Goal: Task Accomplishment & Management: Manage account settings

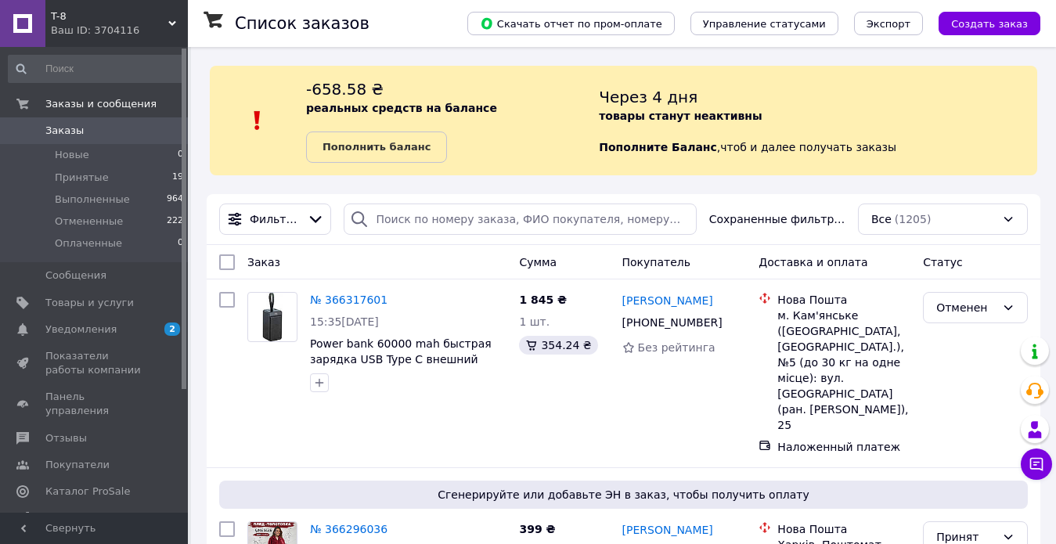
click at [467, 246] on div "Заказ Сумма Покупатель Доставка и оплата Статус" at bounding box center [623, 262] width 833 height 34
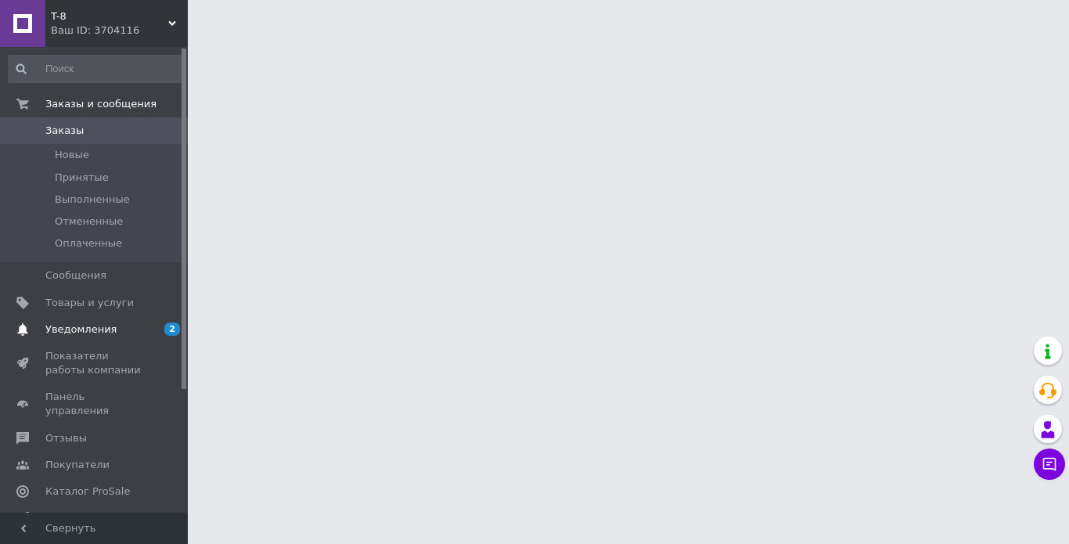
click at [84, 329] on span "Уведомления" at bounding box center [80, 329] width 71 height 14
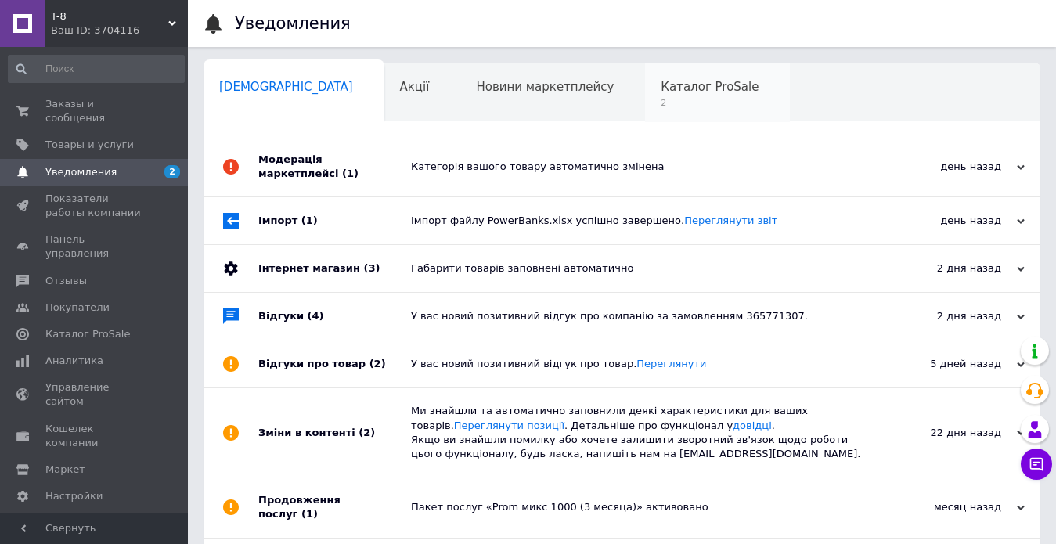
click at [660, 89] on span "Каталог ProSale" at bounding box center [709, 87] width 98 height 14
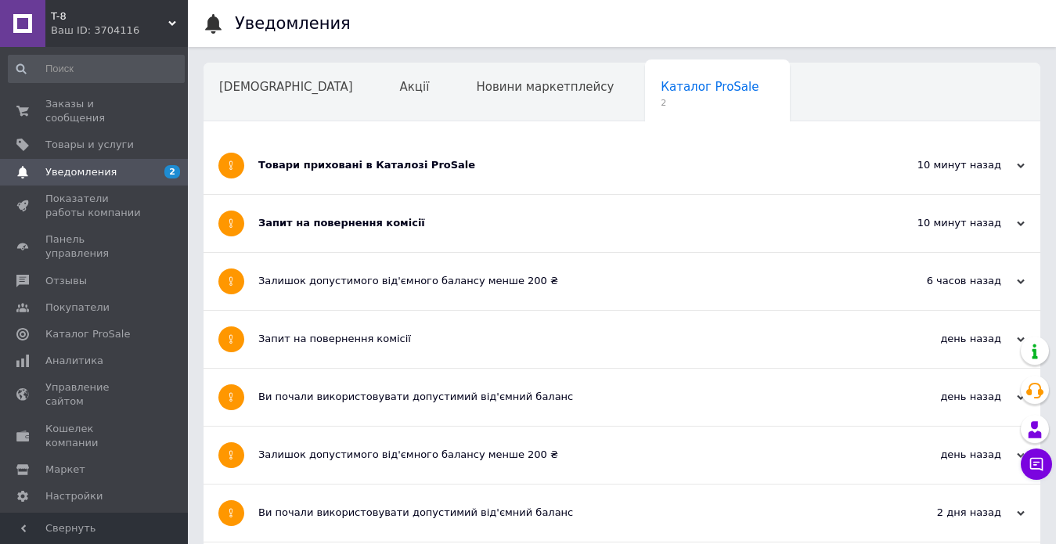
drag, startPoint x: 480, startPoint y: 231, endPoint x: 523, endPoint y: 171, distance: 74.0
click at [481, 230] on div "Запит на повернення комісії" at bounding box center [563, 223] width 610 height 57
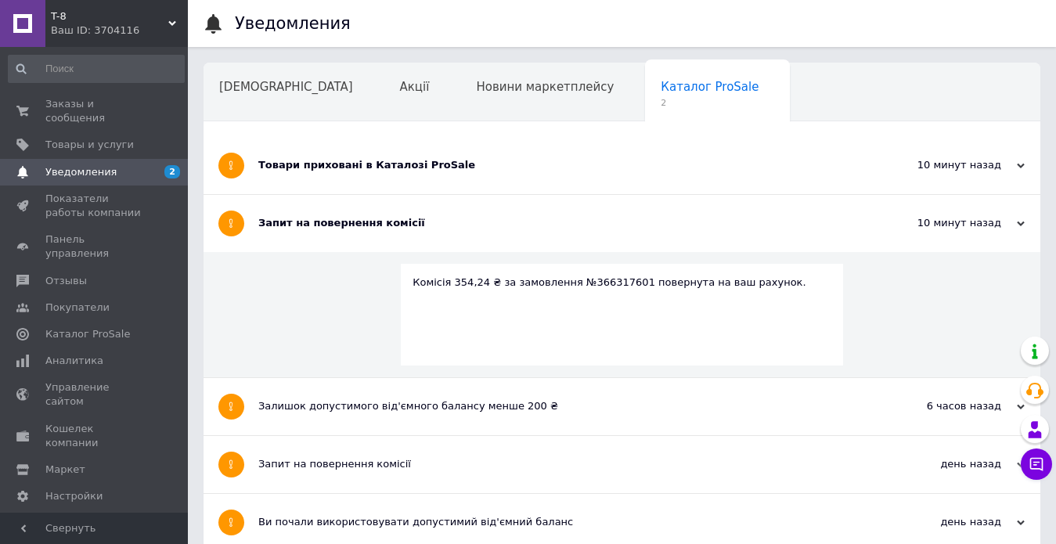
click at [528, 156] on div "Товари приховані в Каталозі ProSale" at bounding box center [563, 165] width 610 height 57
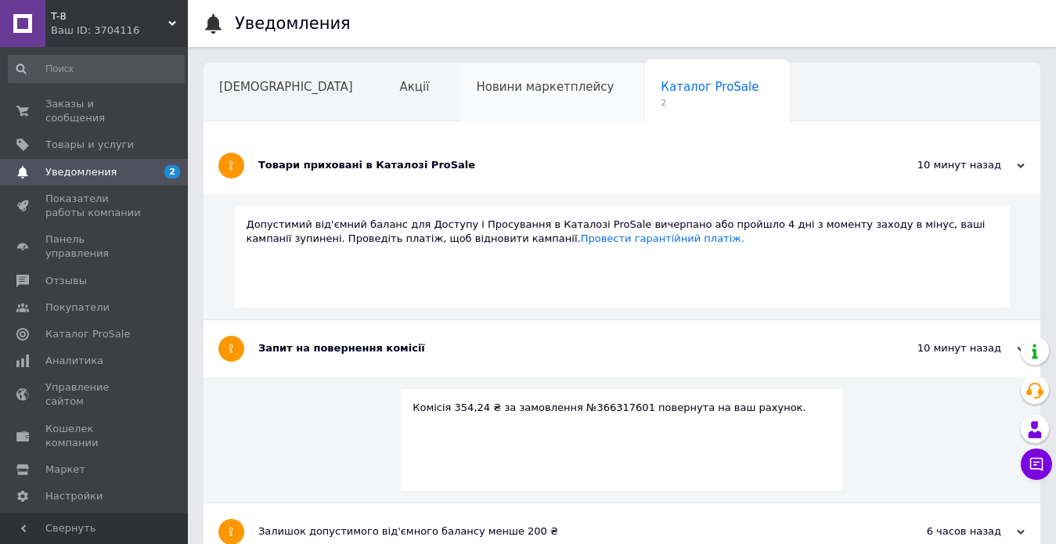
click at [493, 88] on span "Новини маркетплейсу" at bounding box center [545, 87] width 138 height 14
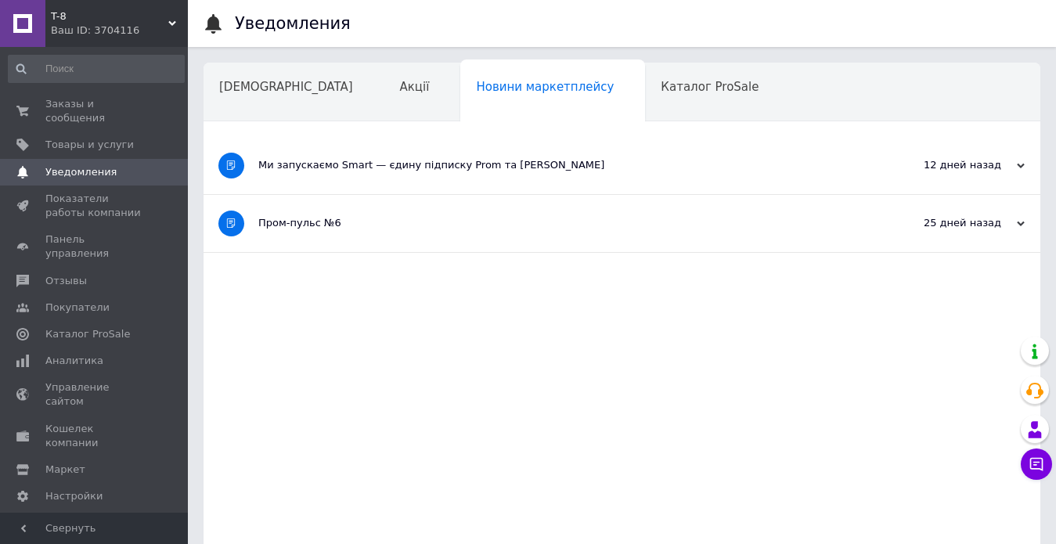
click at [645, 102] on div "Каталог ProSale" at bounding box center [717, 92] width 145 height 59
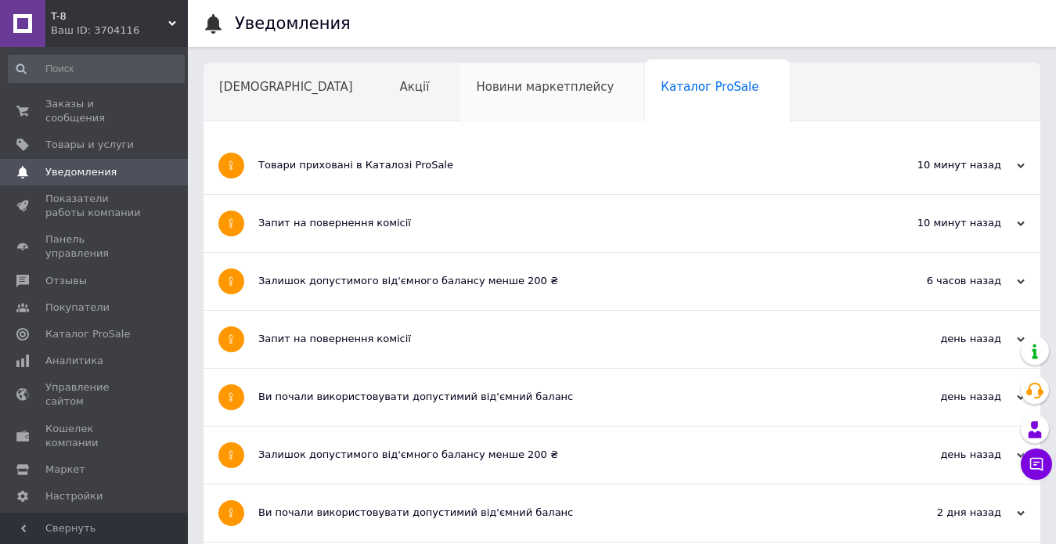
click at [476, 82] on span "Новини маркетплейсу" at bounding box center [545, 87] width 138 height 14
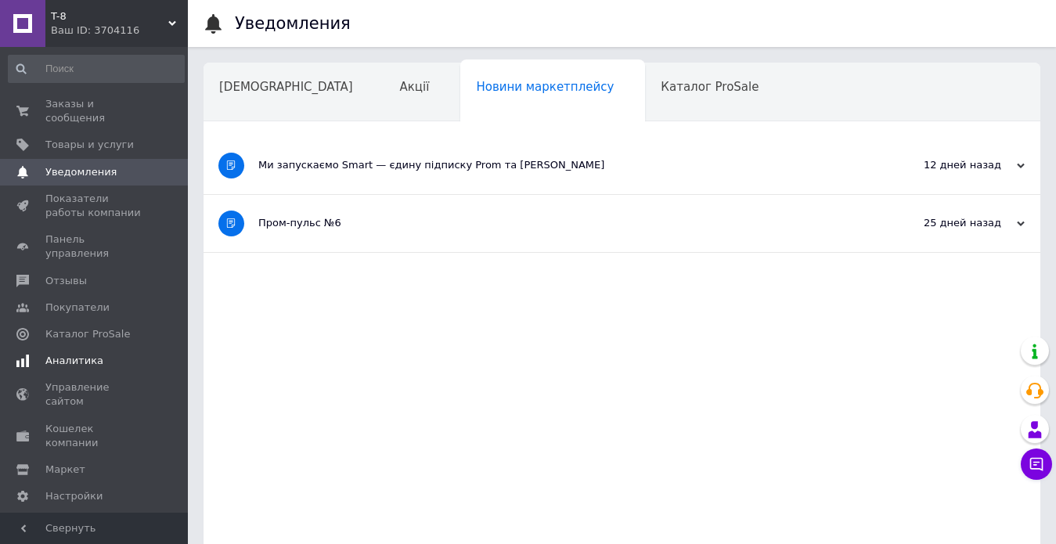
click at [110, 347] on link "Аналитика" at bounding box center [96, 360] width 192 height 27
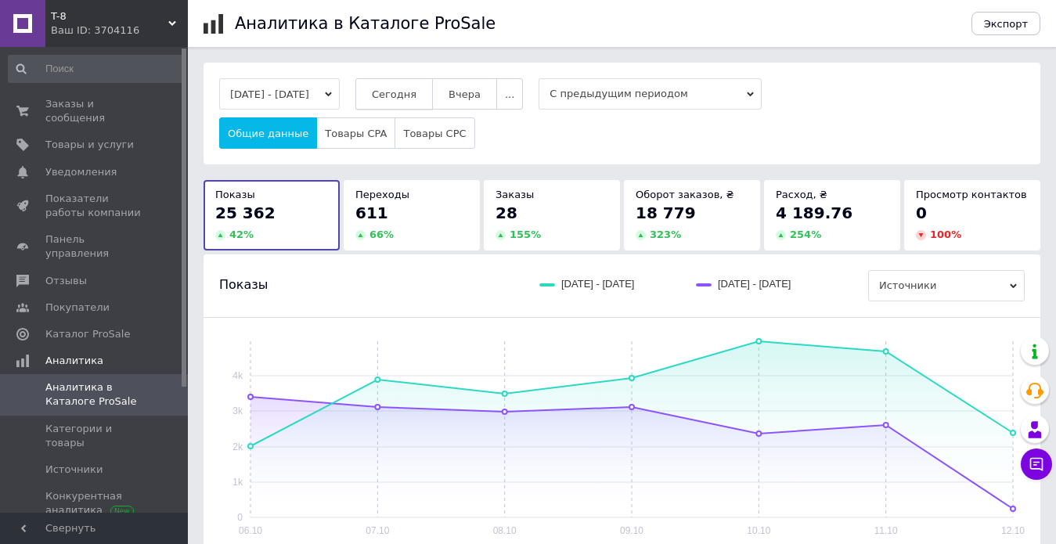
click at [409, 98] on span "Сегодня" at bounding box center [394, 94] width 45 height 12
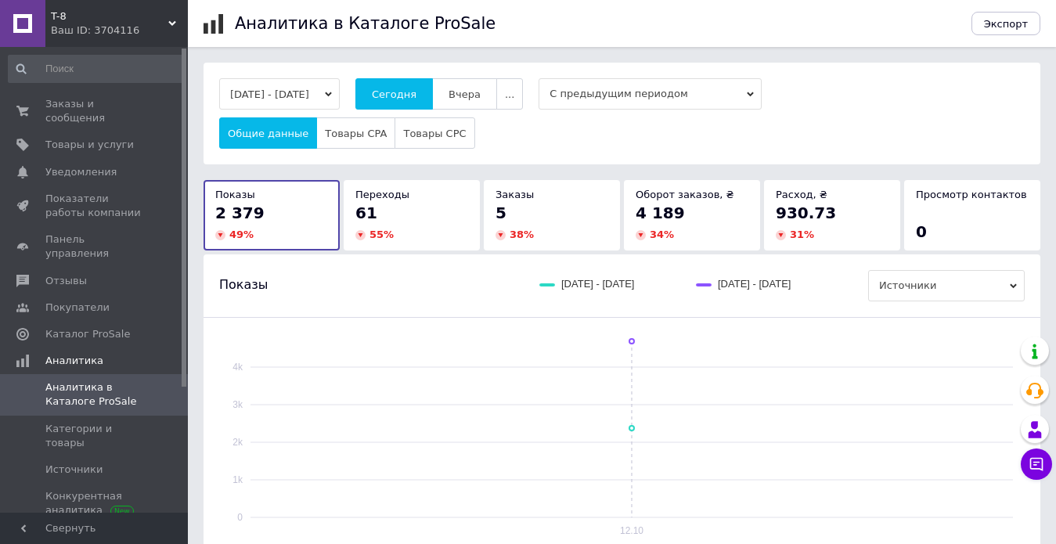
drag, startPoint x: 556, startPoint y: 138, endPoint x: 489, endPoint y: 151, distance: 68.4
click at [556, 138] on div "Общие данные Товары CPA Товары CPC" at bounding box center [621, 132] width 805 height 31
click at [63, 97] on span "Заказы и сообщения" at bounding box center [94, 111] width 99 height 28
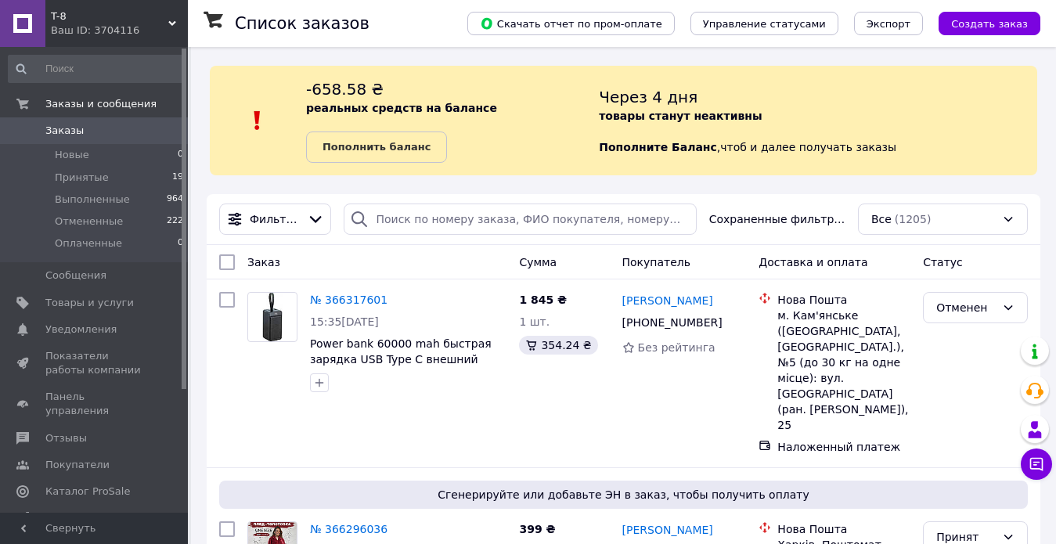
scroll to position [78, 0]
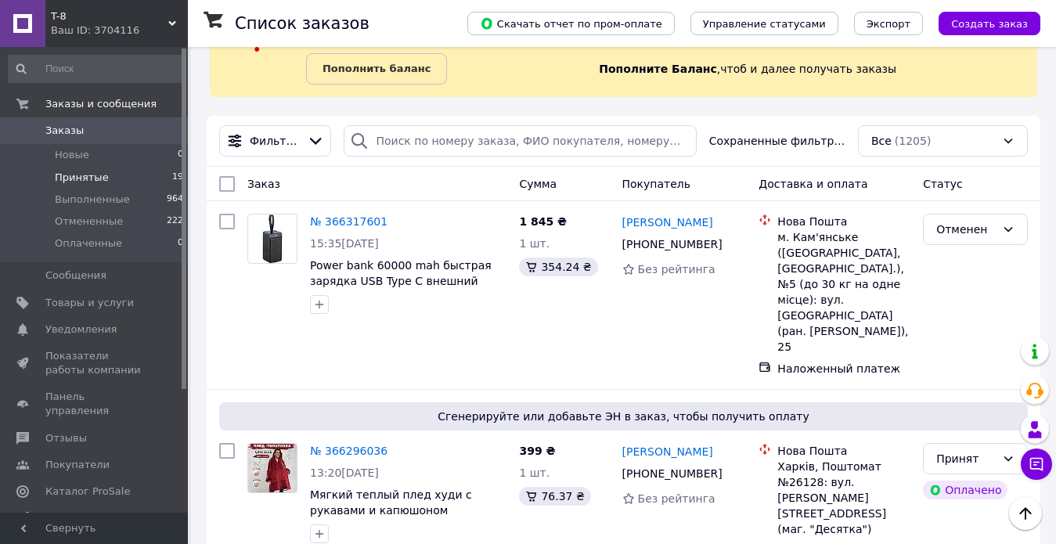
click at [134, 178] on li "Принятые 19" at bounding box center [96, 178] width 192 height 22
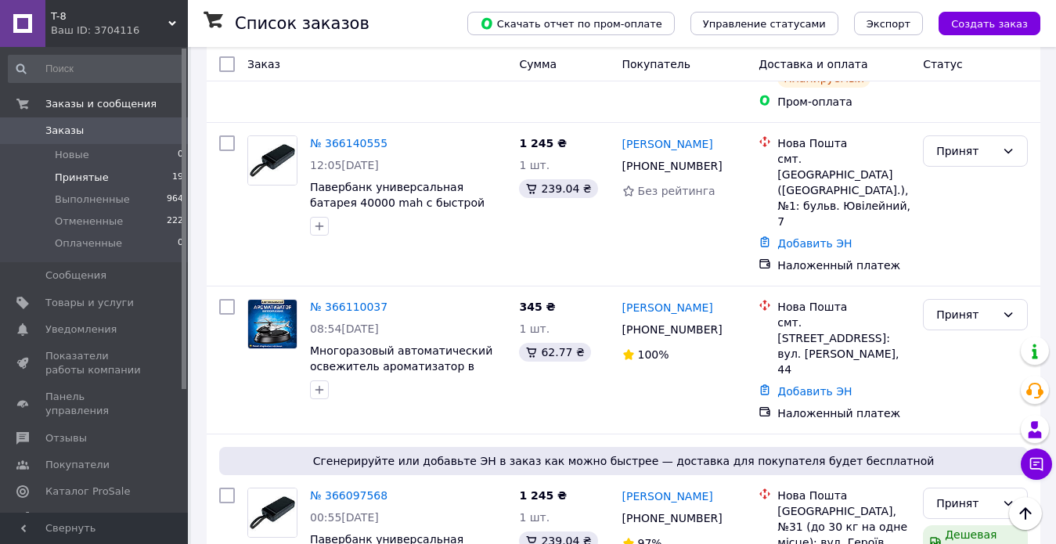
scroll to position [2092, 0]
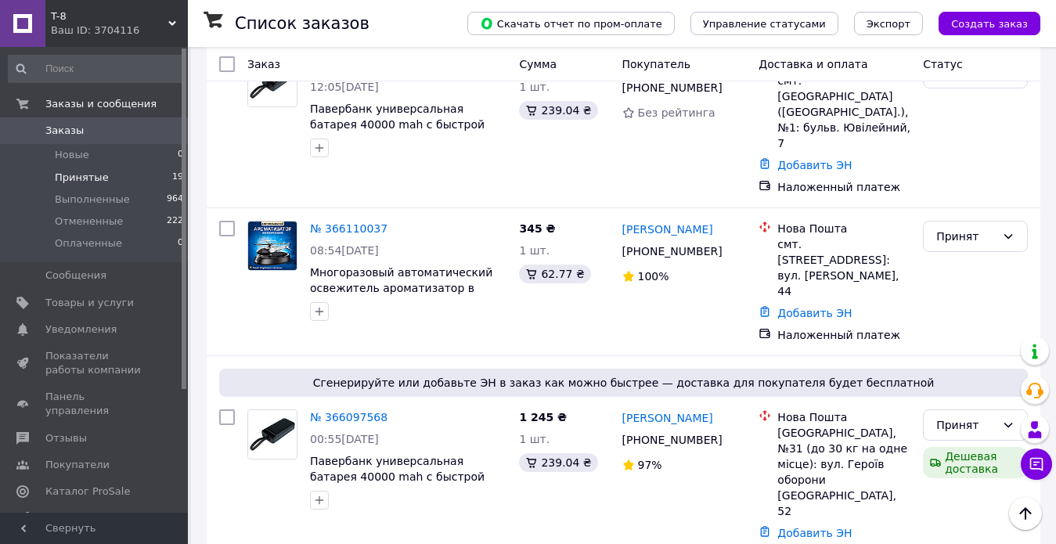
click at [948, 329] on li "Выполнен" at bounding box center [974, 335] width 103 height 28
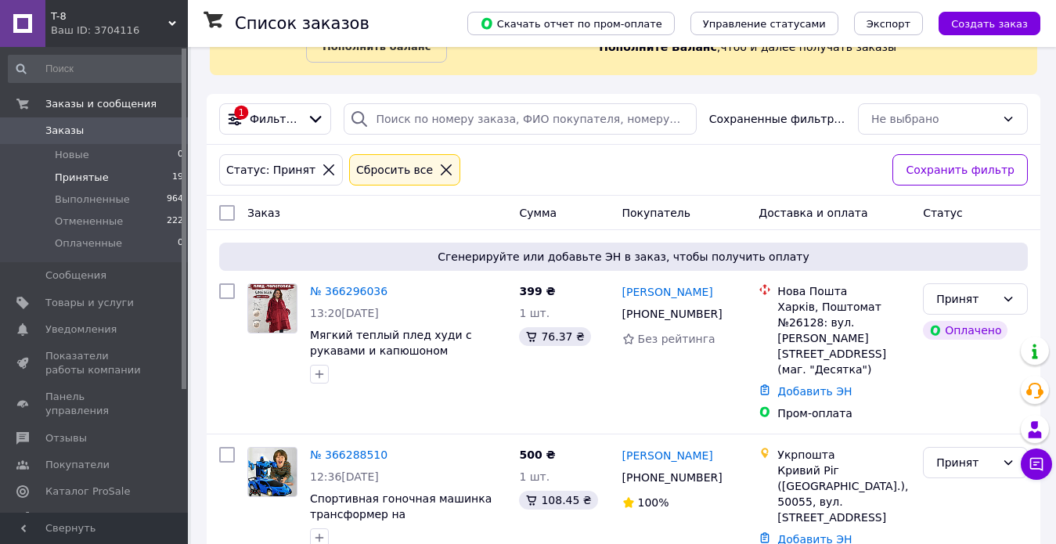
scroll to position [0, 0]
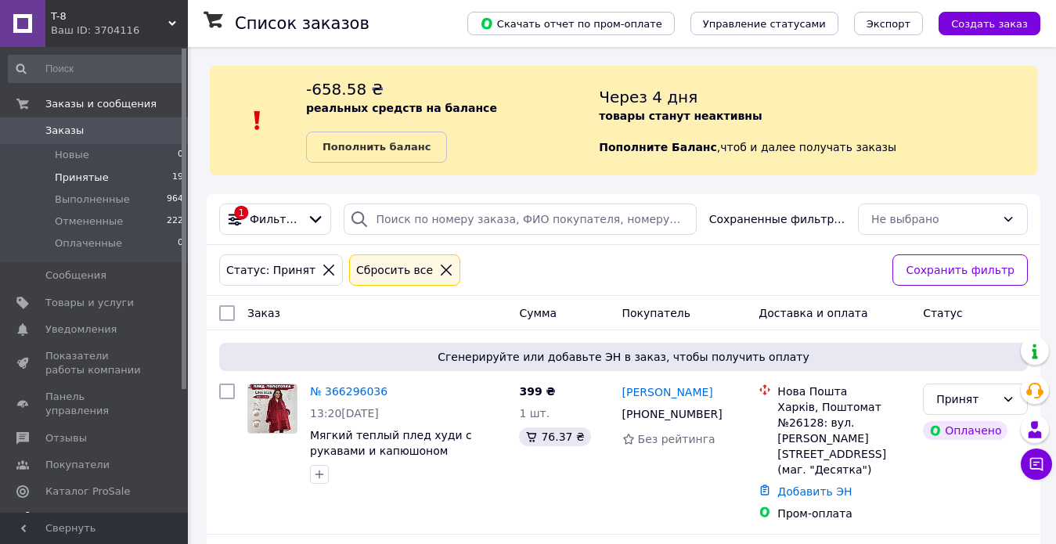
click at [79, 511] on span "Аналитика" at bounding box center [74, 518] width 58 height 14
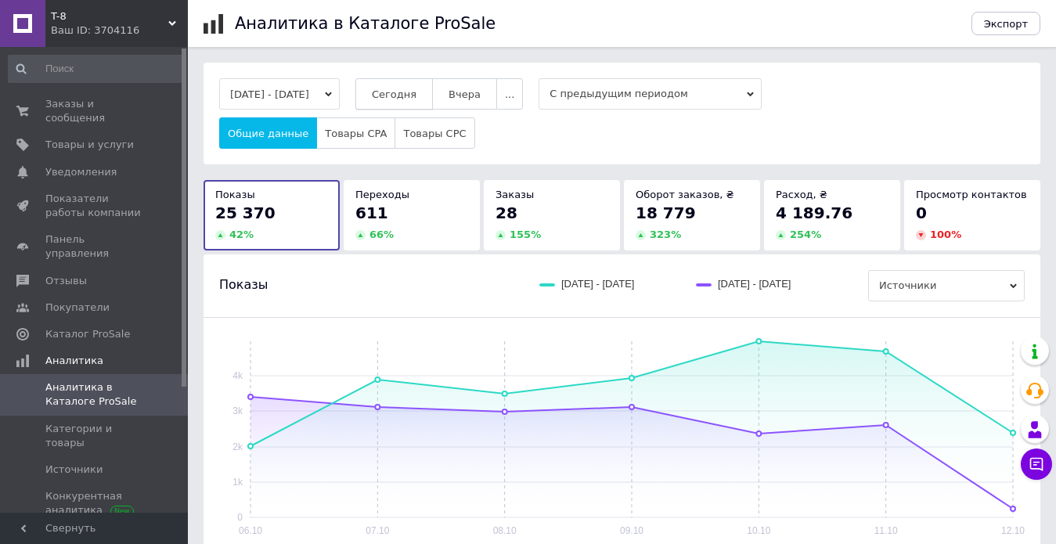
click at [416, 102] on button "Сегодня" at bounding box center [393, 93] width 77 height 31
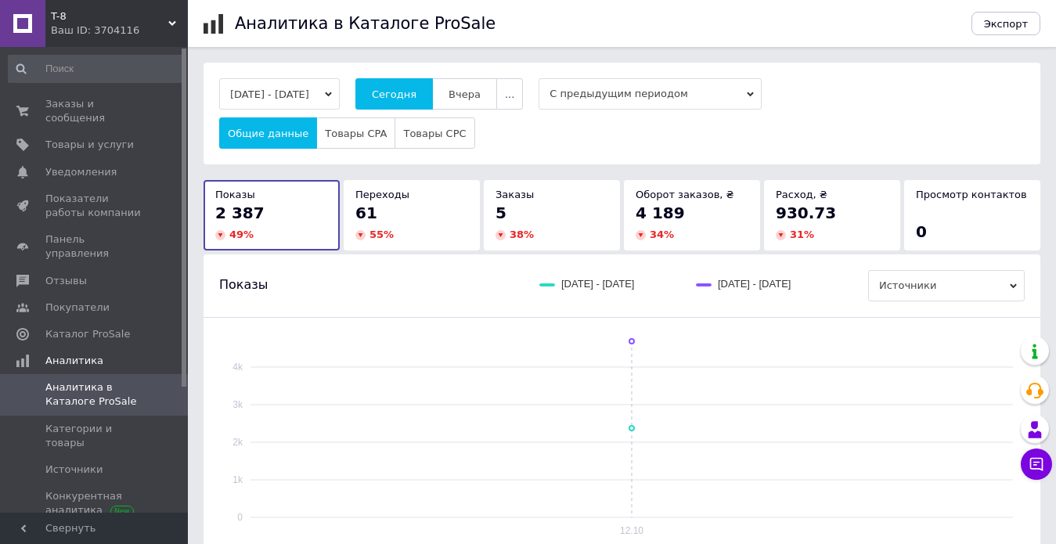
click at [577, 131] on div "Общие данные Товары CPA Товары CPC" at bounding box center [621, 132] width 805 height 31
click at [92, 268] on link "Отзывы" at bounding box center [96, 281] width 192 height 27
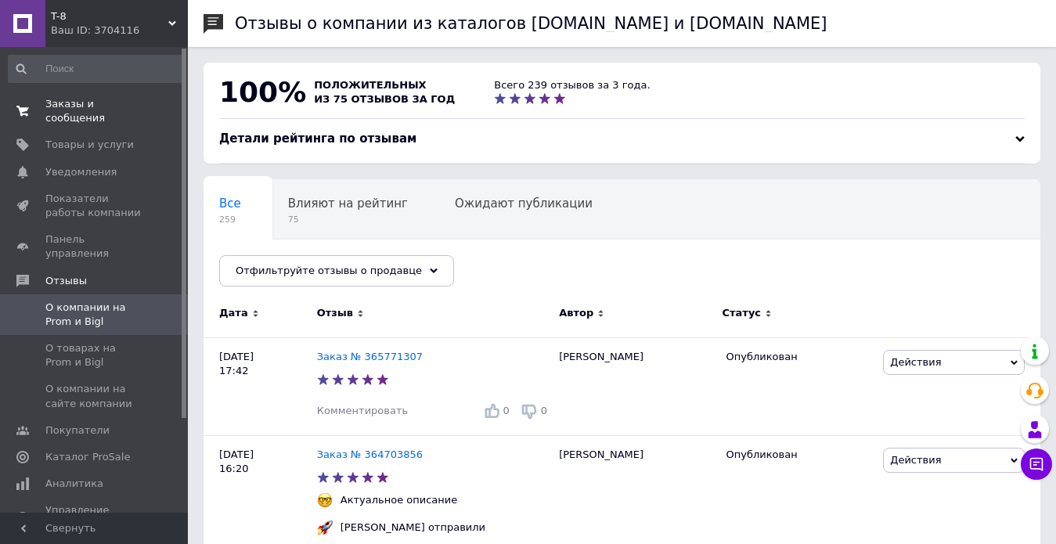
click at [114, 105] on span "Заказы и сообщения" at bounding box center [94, 111] width 99 height 28
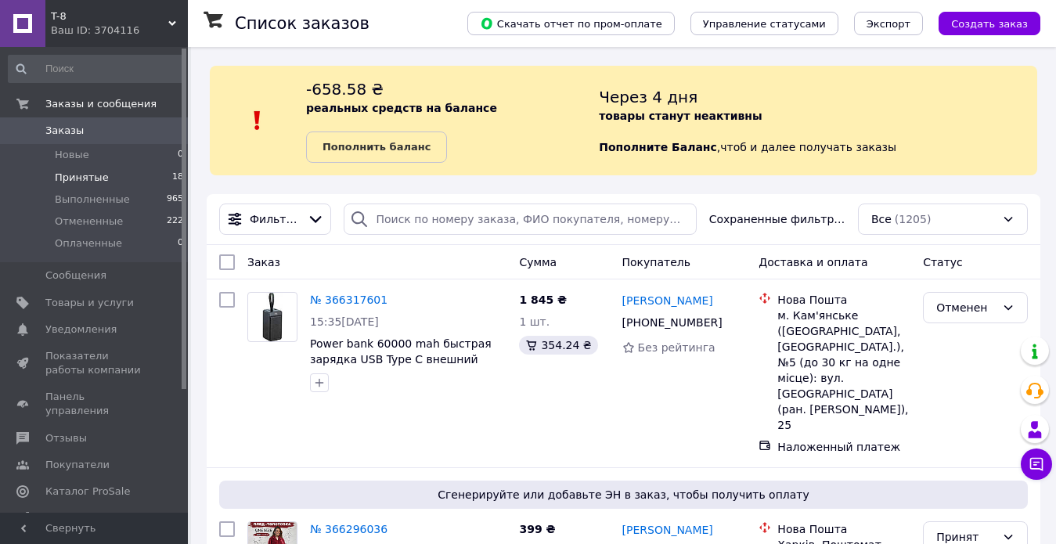
click at [91, 178] on span "Принятые" at bounding box center [82, 178] width 54 height 14
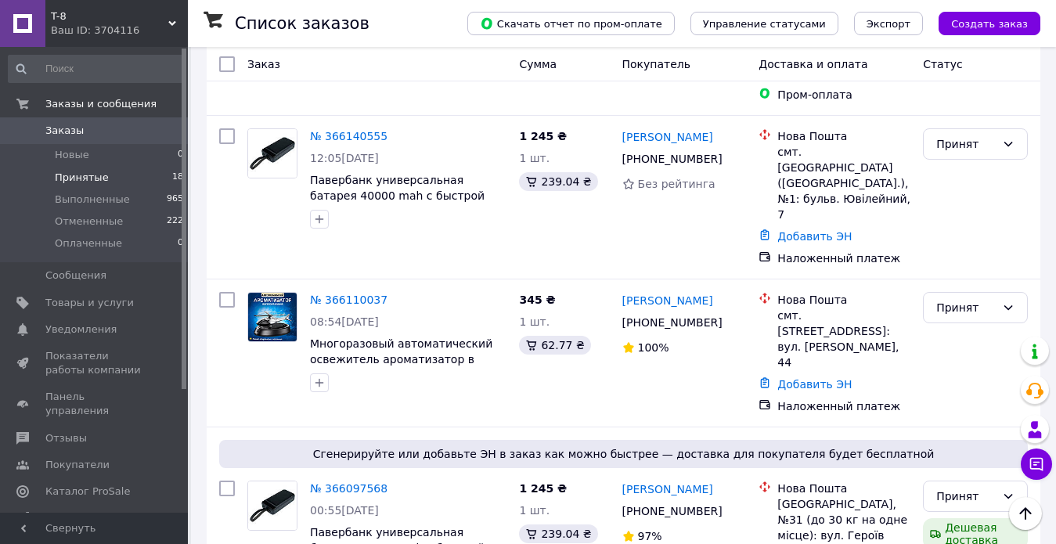
scroll to position [1721, 0]
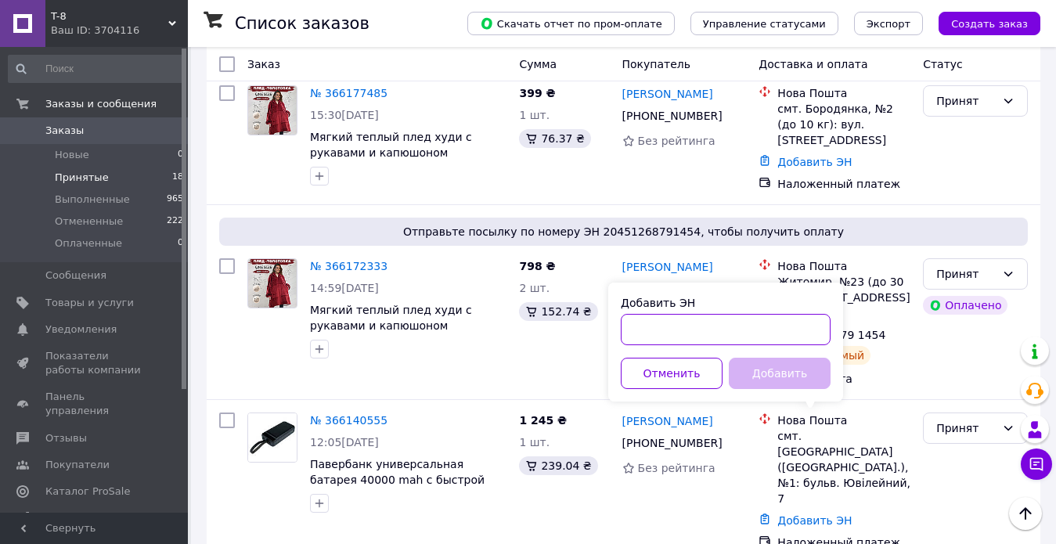
click at [690, 333] on input "Добавить ЭН" at bounding box center [725, 329] width 210 height 31
paste input "20451268614583"
type input "20451268614583"
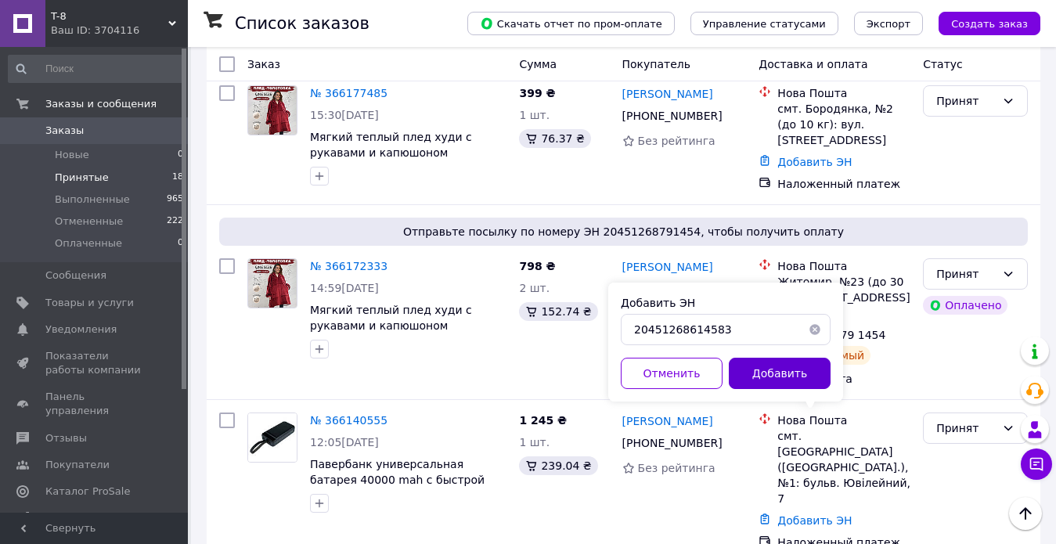
click at [792, 370] on button "Добавить" at bounding box center [779, 373] width 102 height 31
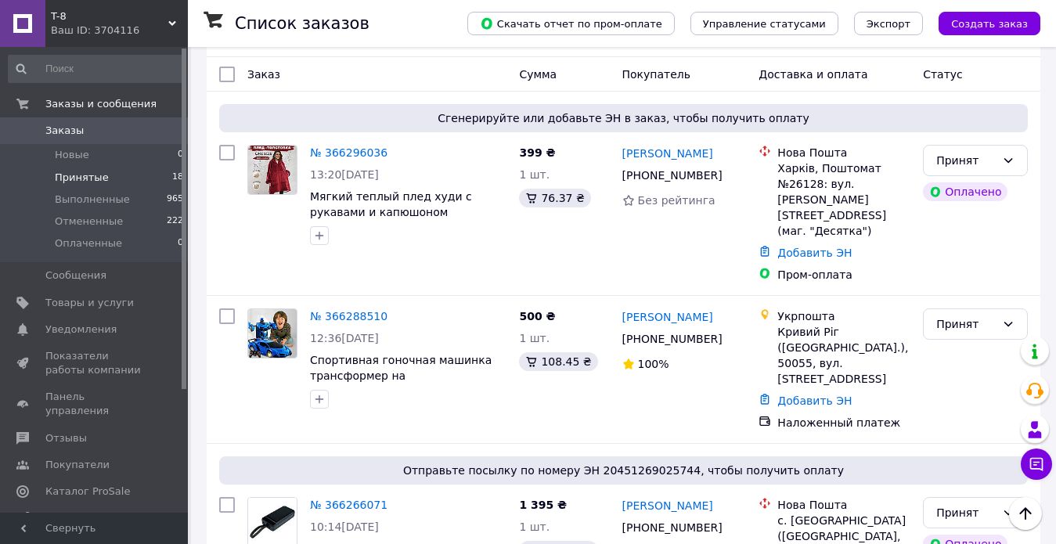
scroll to position [249, 0]
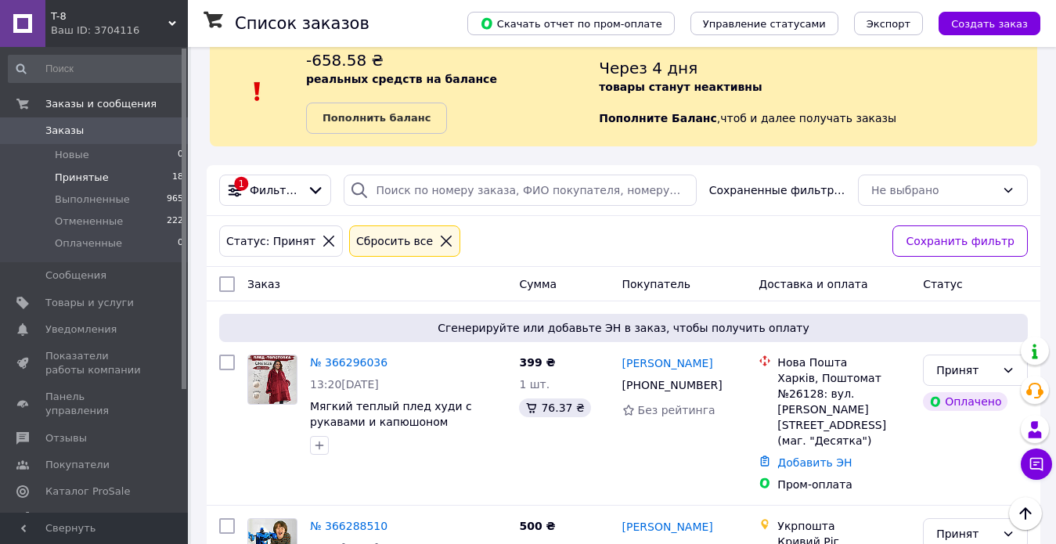
click at [95, 131] on span "Заказы" at bounding box center [94, 131] width 99 height 14
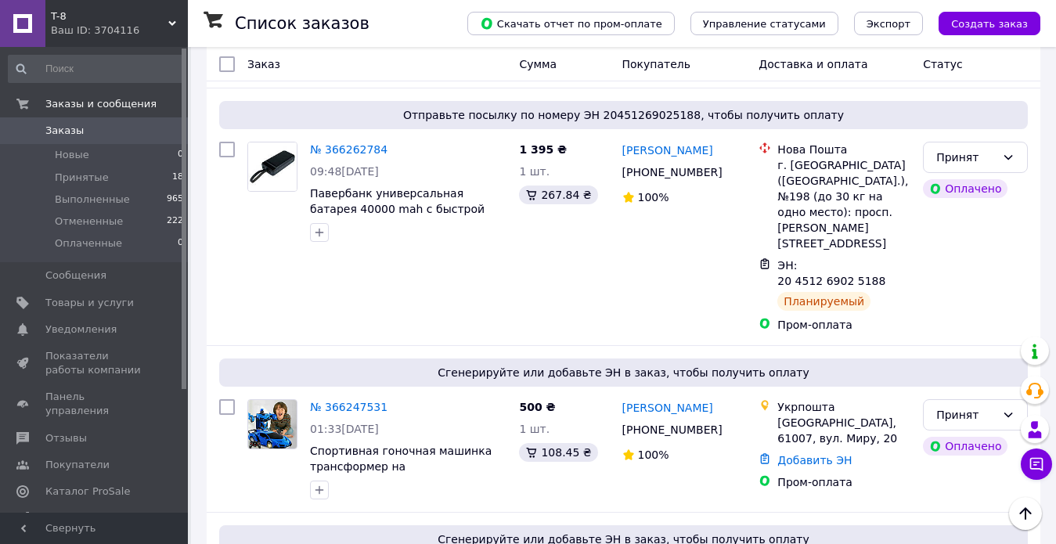
scroll to position [1020, 0]
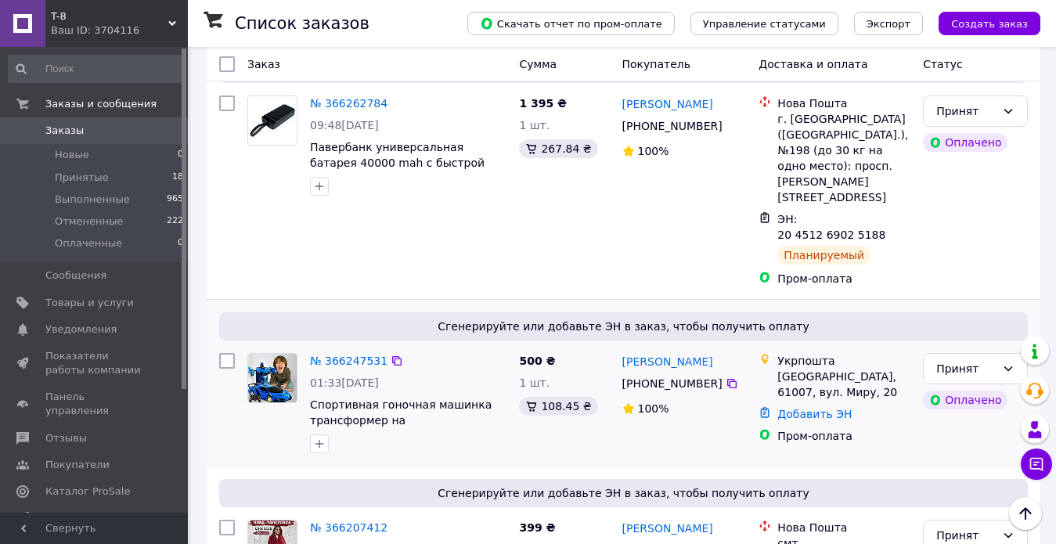
click at [451, 324] on div "Сгенерируйте или добавьте ЭН в заказ, чтобы получить оплату № 366247531 01:33[D…" at bounding box center [623, 383] width 833 height 166
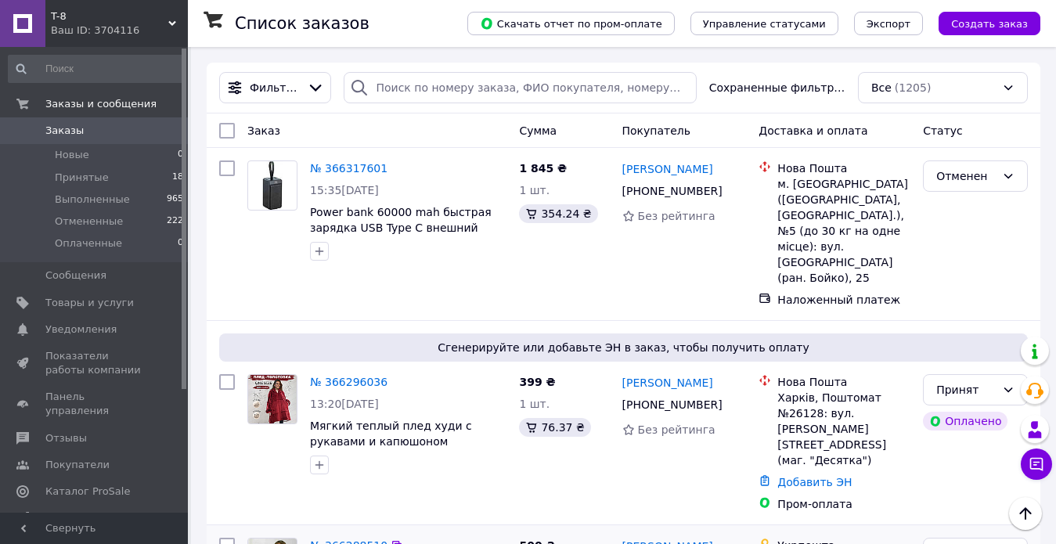
scroll to position [159, 0]
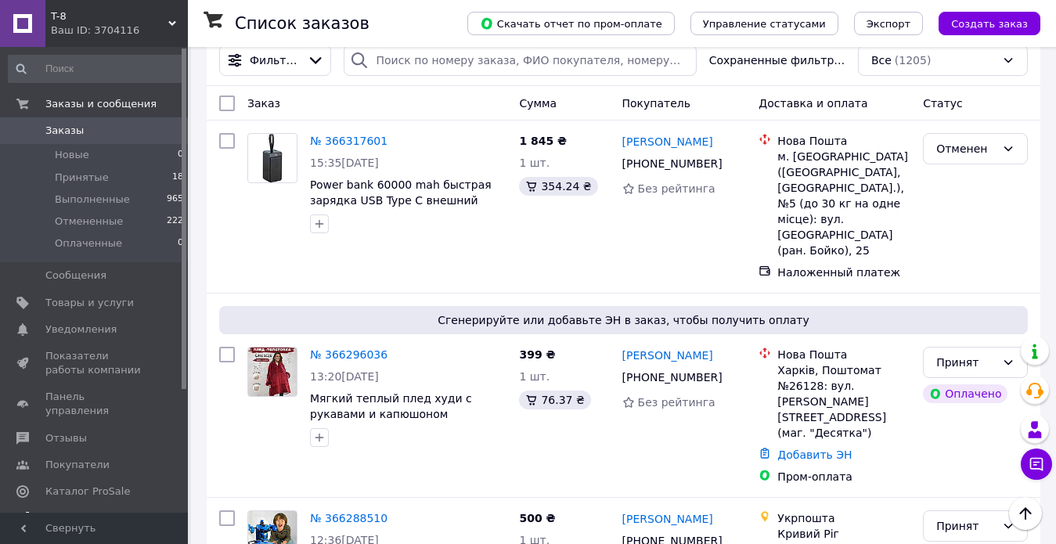
click at [80, 511] on span "Аналитика" at bounding box center [74, 518] width 58 height 14
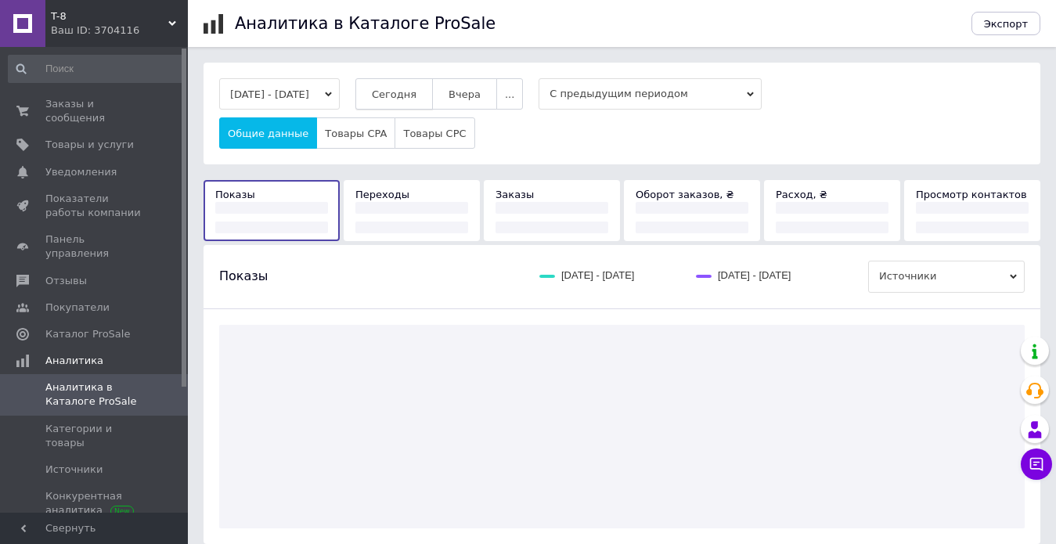
click at [433, 78] on button "Сегодня" at bounding box center [393, 93] width 77 height 31
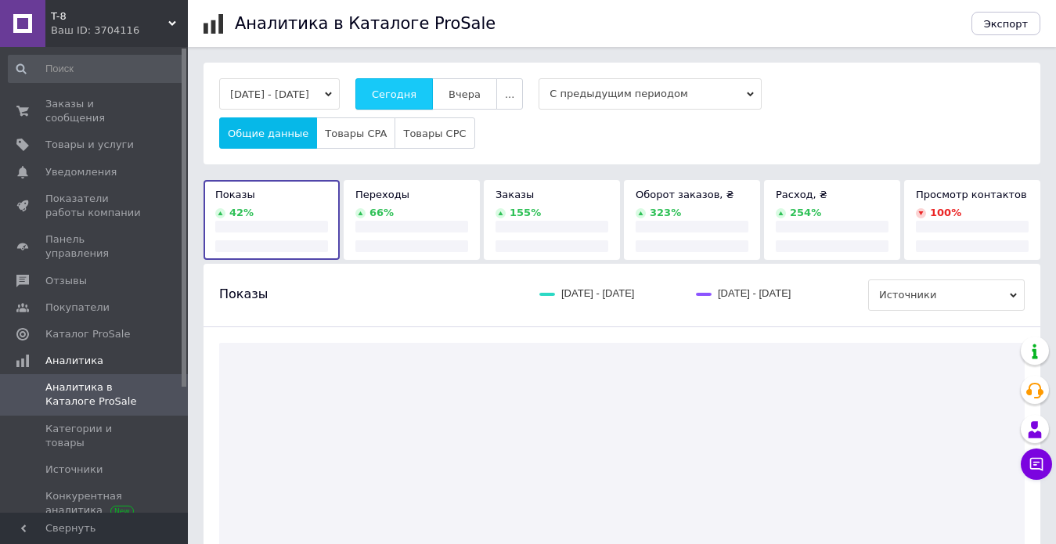
click at [416, 93] on span "Сегодня" at bounding box center [394, 94] width 45 height 12
drag, startPoint x: 426, startPoint y: 93, endPoint x: 460, endPoint y: 102, distance: 35.5
click at [416, 92] on span "Сегодня" at bounding box center [394, 94] width 45 height 12
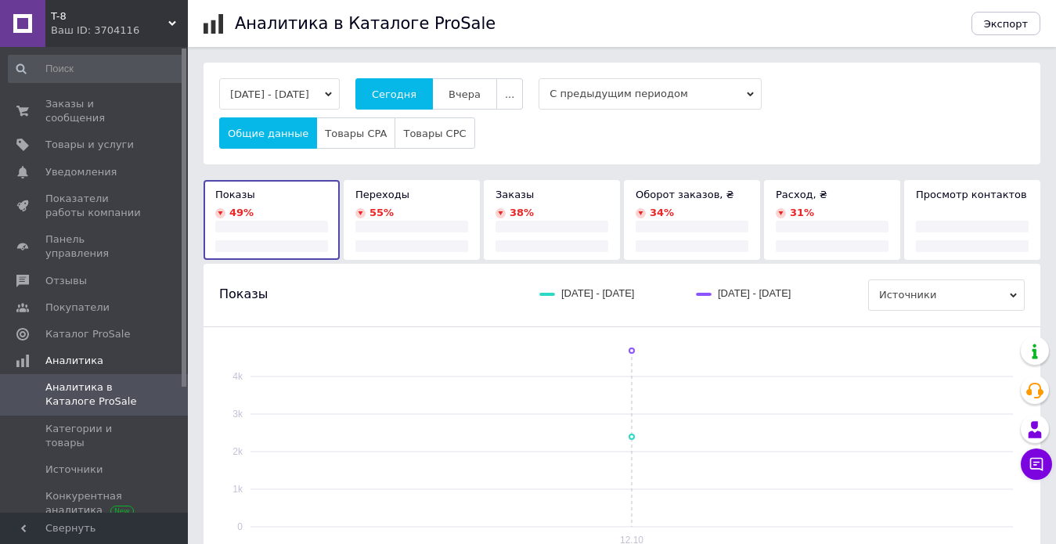
click at [656, 137] on div "Общие данные Товары CPA Товары CPC" at bounding box center [621, 132] width 805 height 31
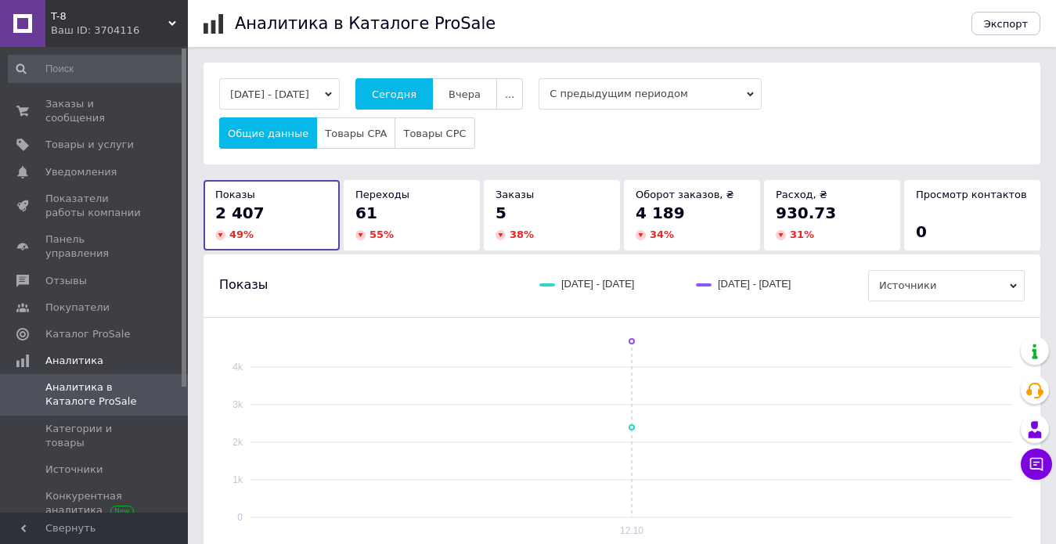
scroll to position [469, 0]
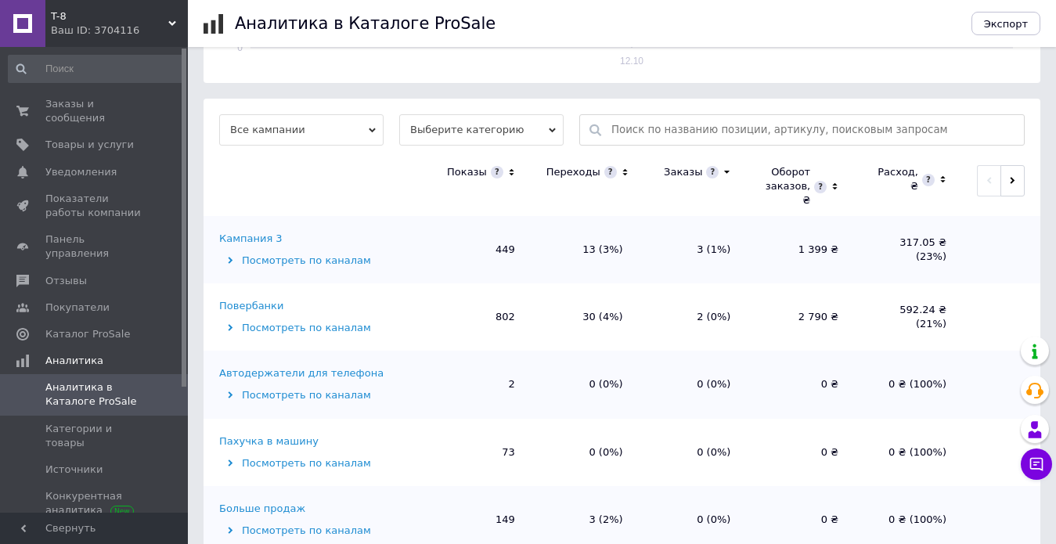
click at [493, 126] on span "Выберите категорию" at bounding box center [481, 129] width 164 height 31
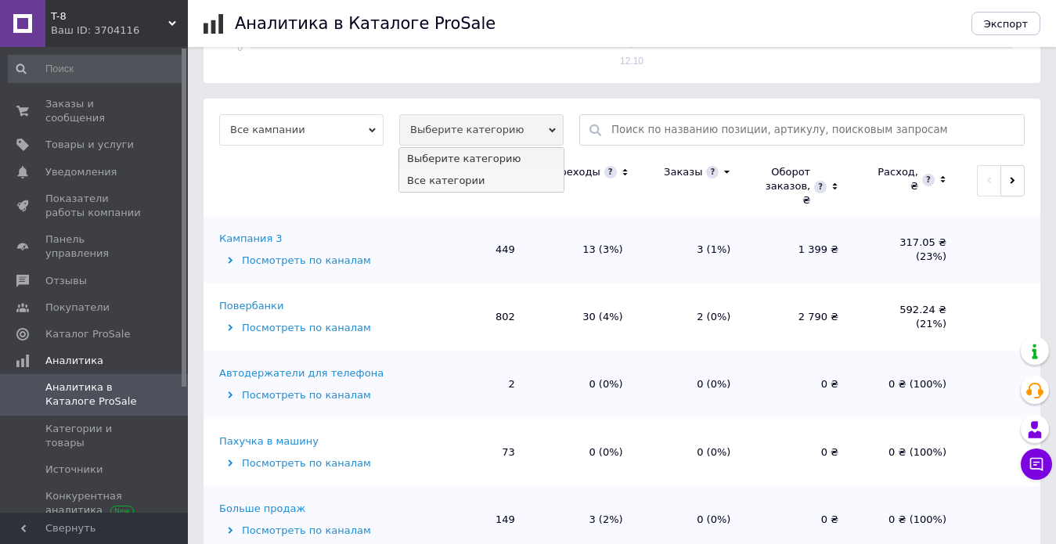
click at [463, 184] on li "Все категории" at bounding box center [481, 181] width 164 height 22
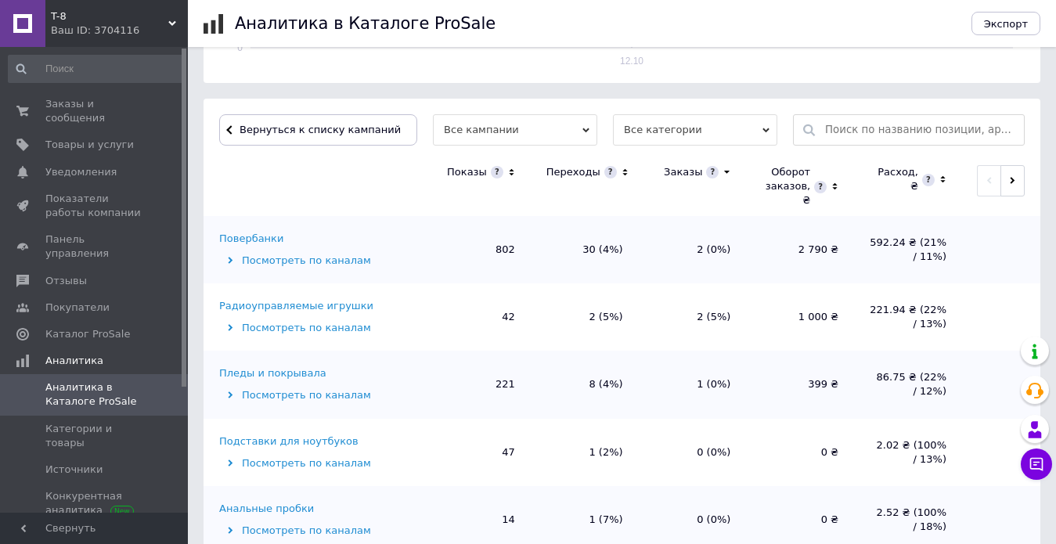
click at [514, 172] on icon at bounding box center [511, 172] width 10 height 13
click at [250, 232] on div "Повербанки" at bounding box center [251, 239] width 64 height 14
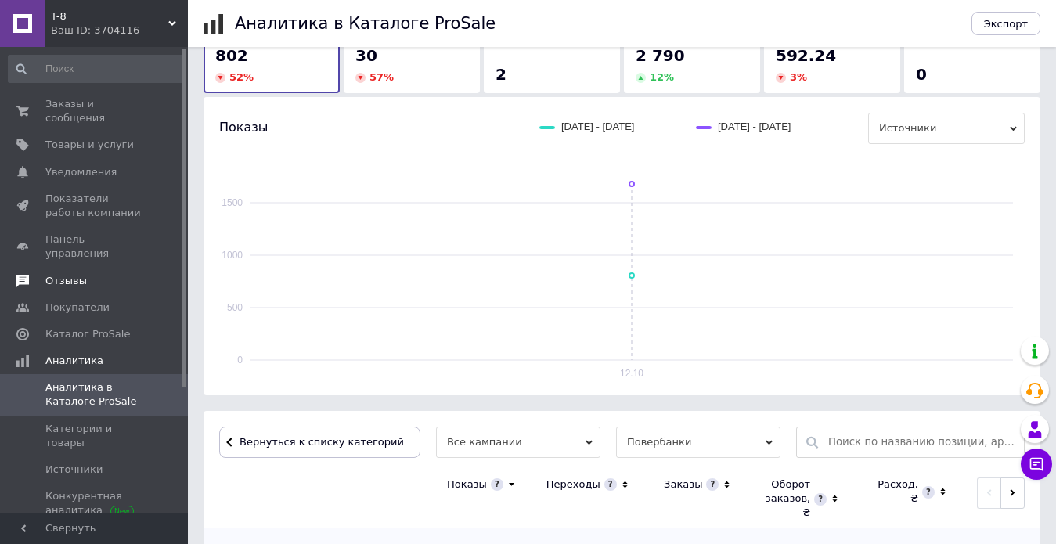
scroll to position [156, 0]
click at [80, 274] on span "Отзывы" at bounding box center [65, 281] width 41 height 14
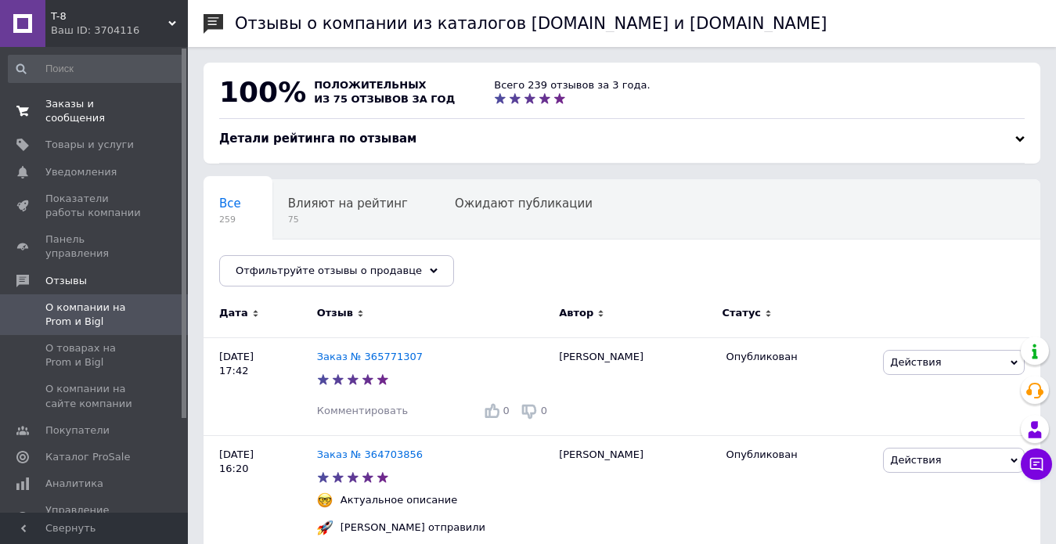
click at [106, 111] on span "Заказы и сообщения" at bounding box center [94, 111] width 99 height 28
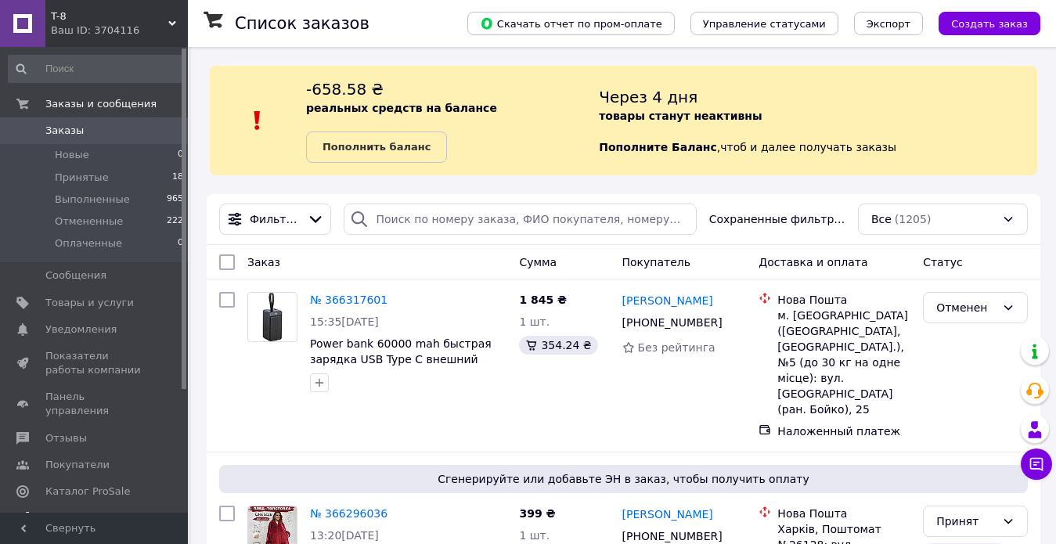
click at [80, 511] on span "Аналитика" at bounding box center [74, 518] width 58 height 14
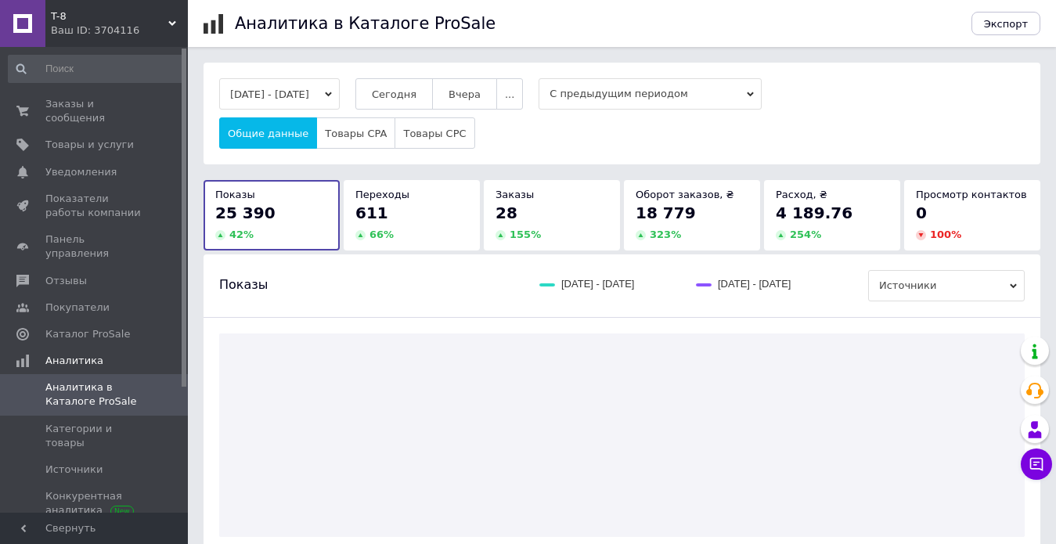
click at [629, 99] on span "С предыдущим периодом" at bounding box center [649, 93] width 223 height 31
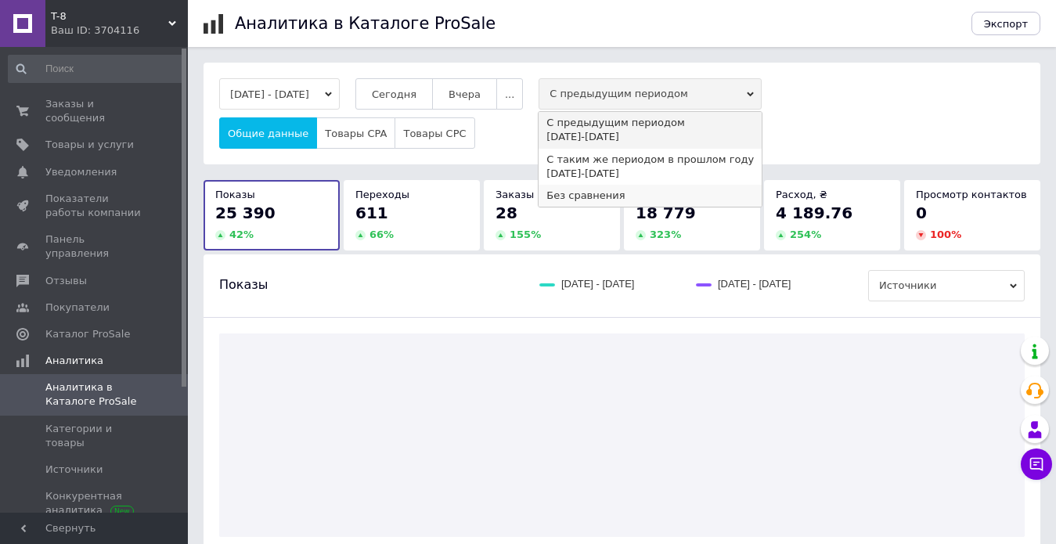
click at [614, 195] on div "Без сравнения" at bounding box center [649, 196] width 207 height 14
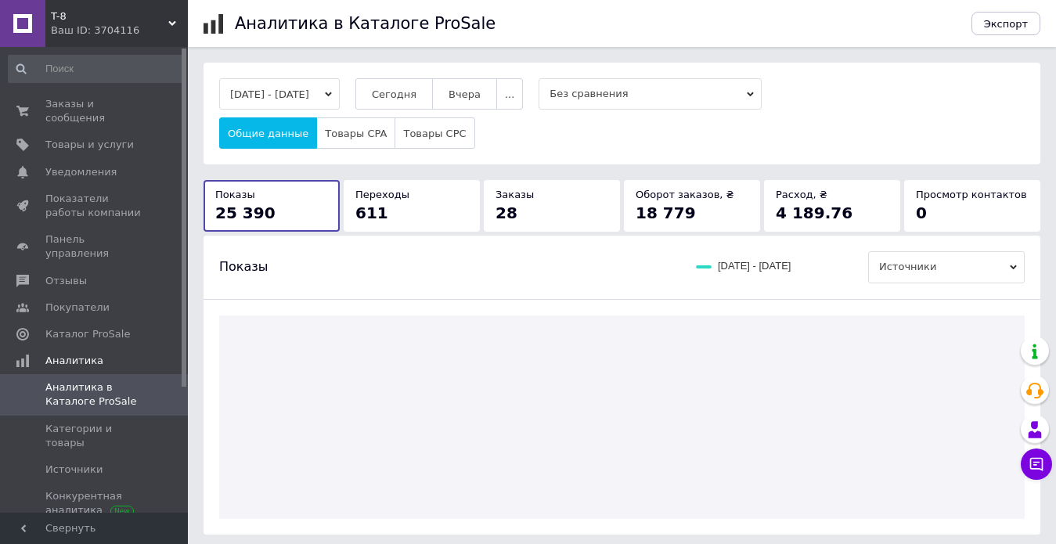
click at [268, 85] on button "[DATE] - [DATE]" at bounding box center [279, 93] width 120 height 31
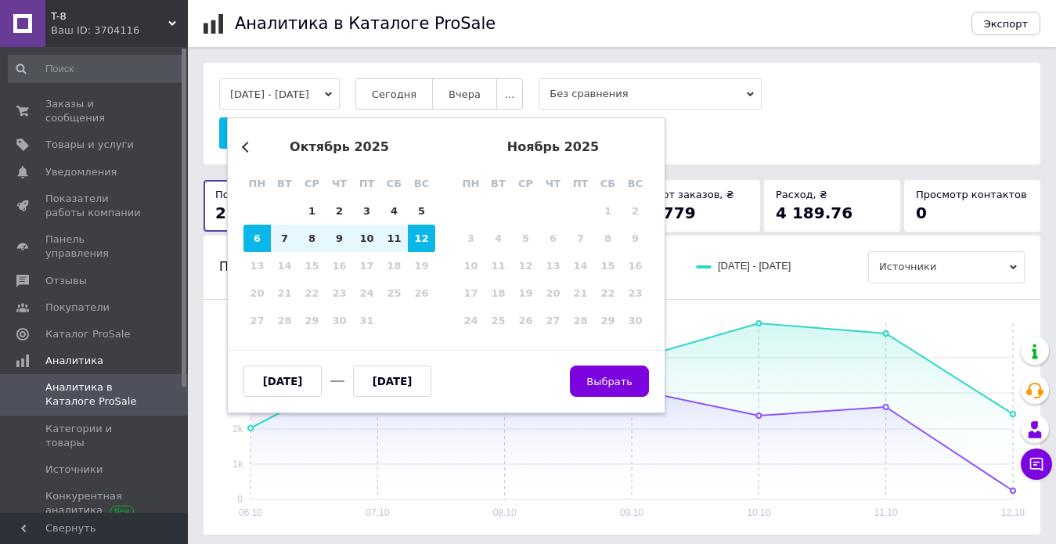
click at [782, 107] on div "[DATE] - [DATE] Previous Month [DATE] пн вт ср чт пт сб вс 29 30 1 2 3 4 5 6 7 …" at bounding box center [621, 113] width 805 height 70
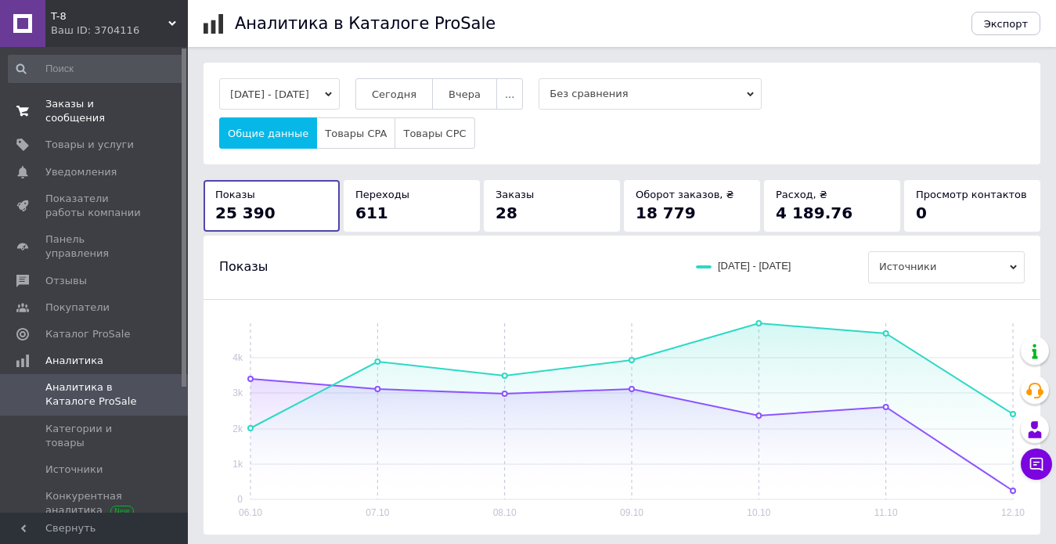
click at [78, 103] on span "Заказы и сообщения" at bounding box center [94, 111] width 99 height 28
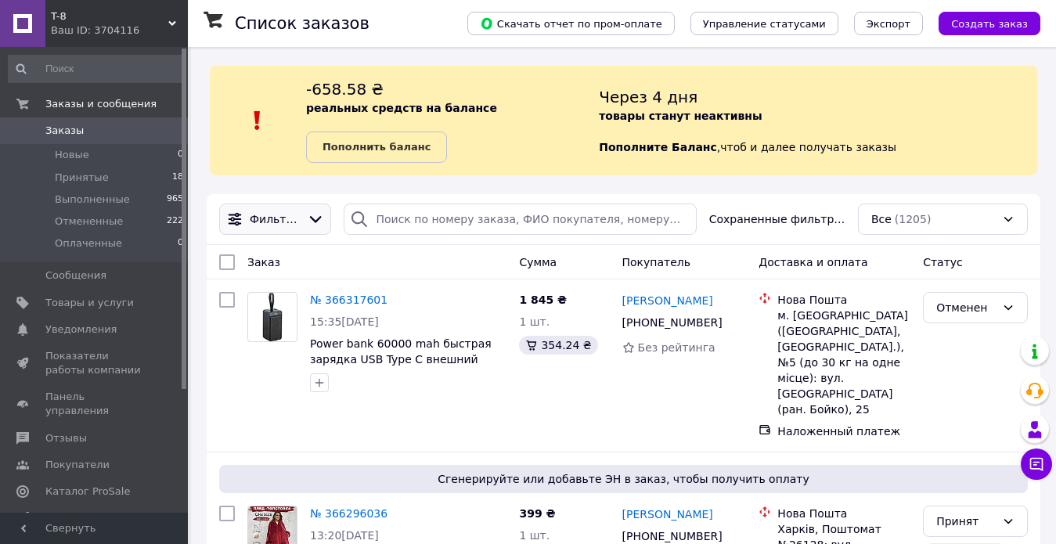
click at [283, 218] on span "Фильтры" at bounding box center [275, 219] width 51 height 16
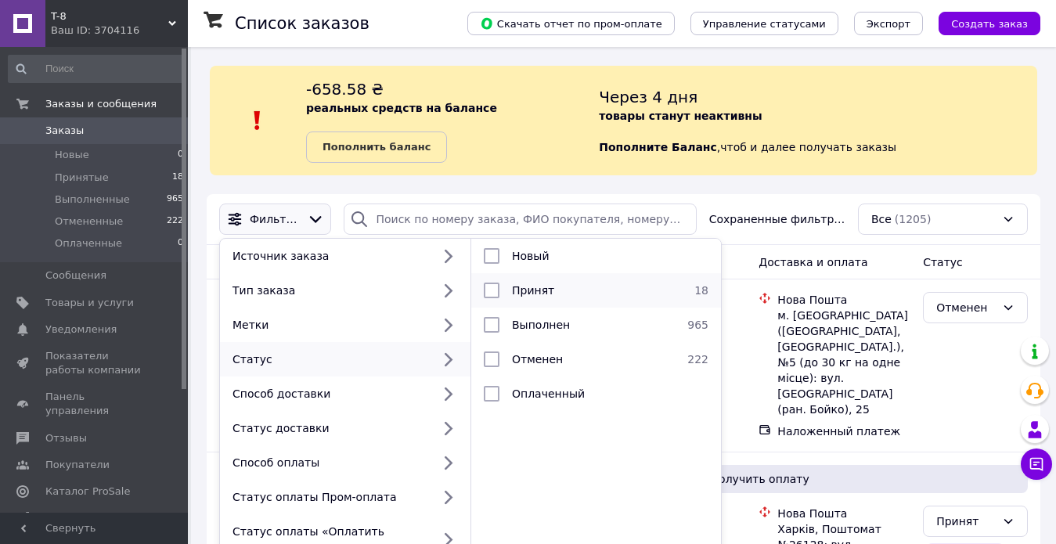
drag, startPoint x: 491, startPoint y: 257, endPoint x: 490, endPoint y: 273, distance: 16.5
click at [491, 256] on input "checkbox" at bounding box center [492, 256] width 16 height 16
checkbox input "true"
click at [490, 287] on input "checkbox" at bounding box center [492, 290] width 16 height 16
checkbox input "true"
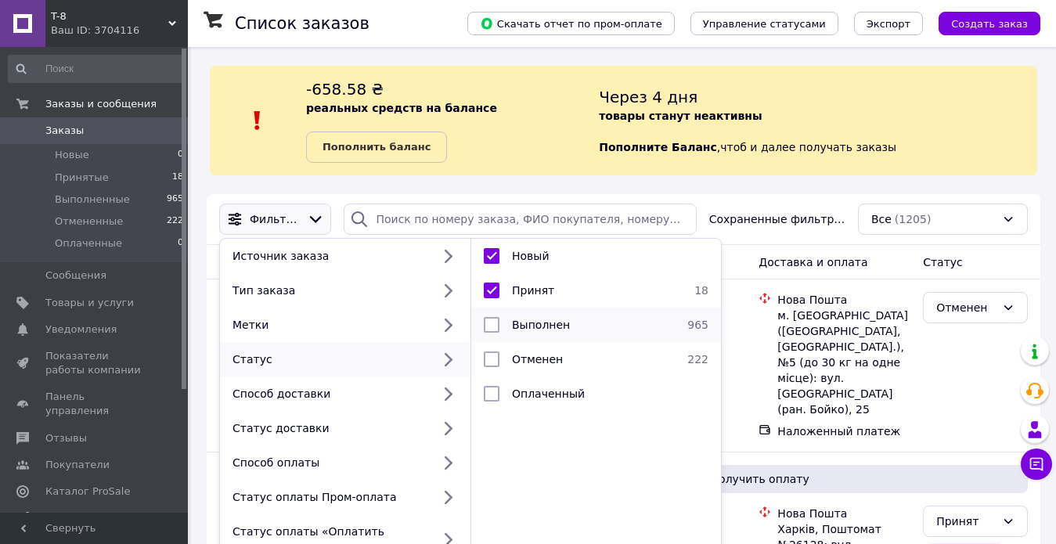
click at [490, 325] on input "checkbox" at bounding box center [492, 325] width 16 height 16
checkbox input "true"
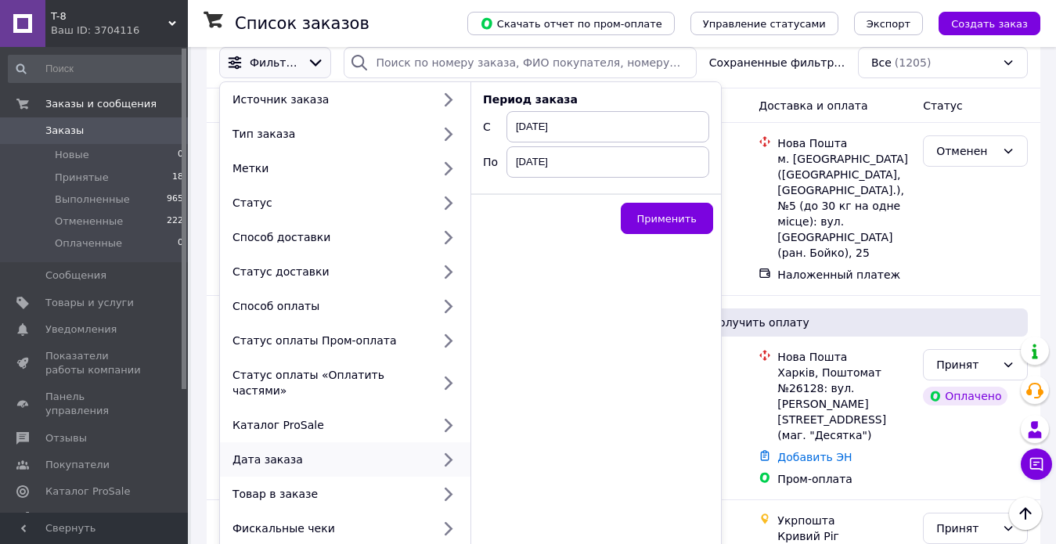
click at [559, 128] on span "[DATE]" at bounding box center [607, 126] width 203 height 31
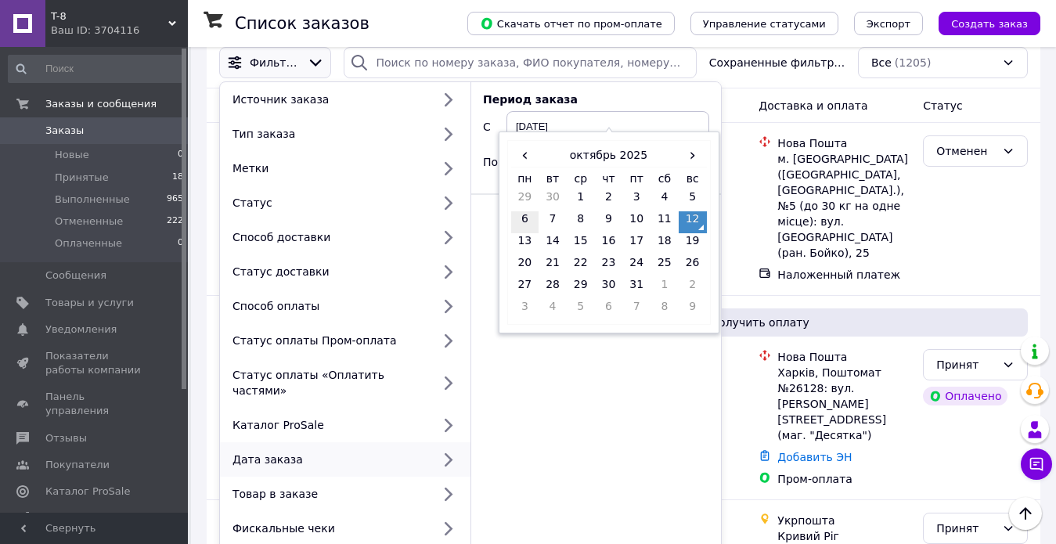
click at [526, 218] on td "6" at bounding box center [525, 222] width 28 height 22
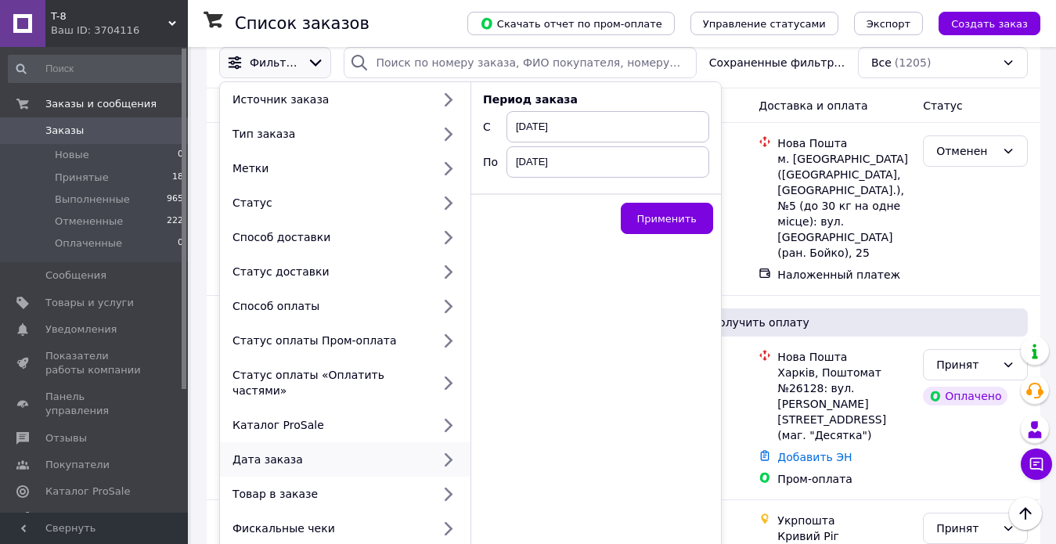
click at [589, 162] on span "[DATE]" at bounding box center [607, 161] width 203 height 31
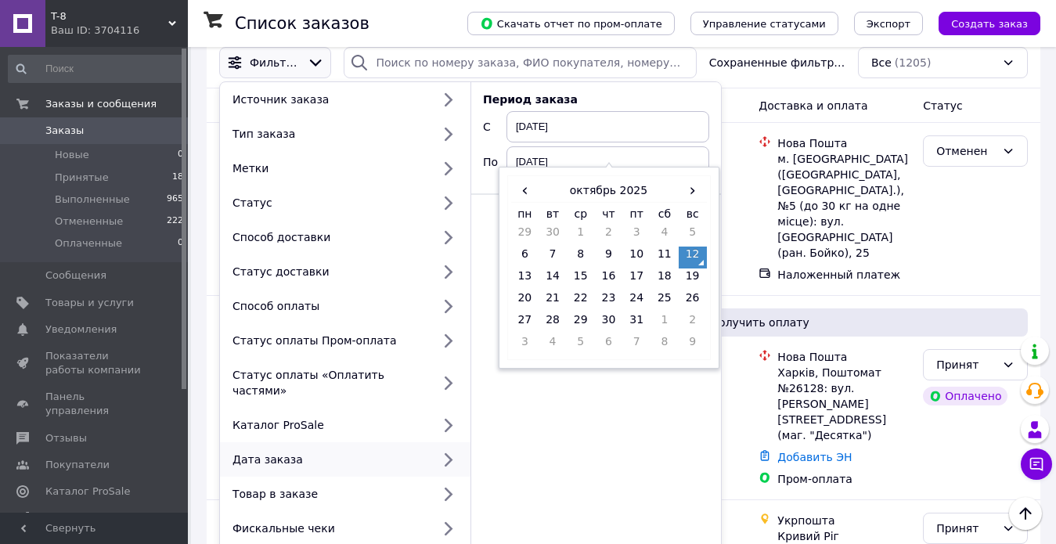
click at [689, 255] on td "12" at bounding box center [692, 257] width 28 height 22
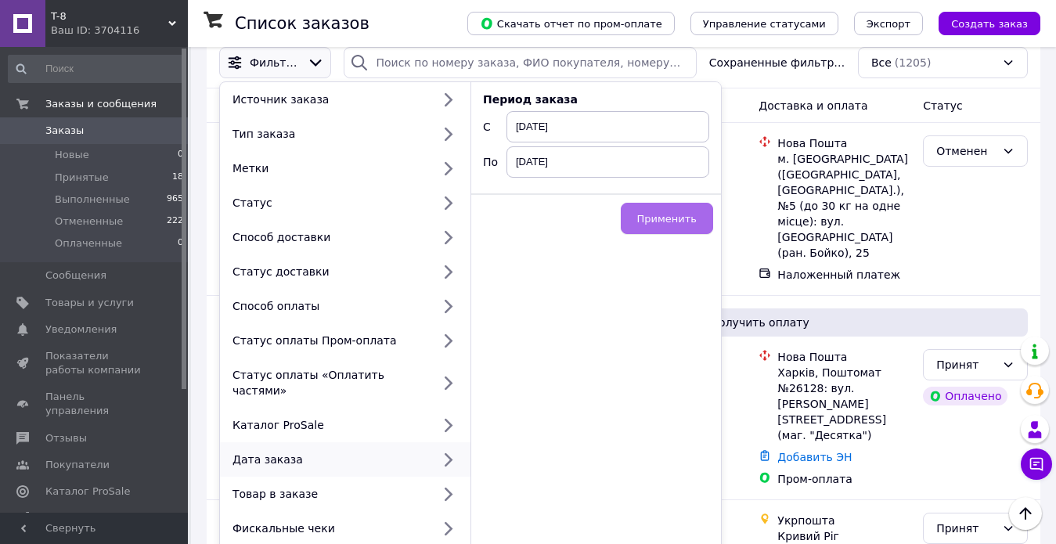
click at [666, 221] on span "Применить" at bounding box center [666, 219] width 59 height 12
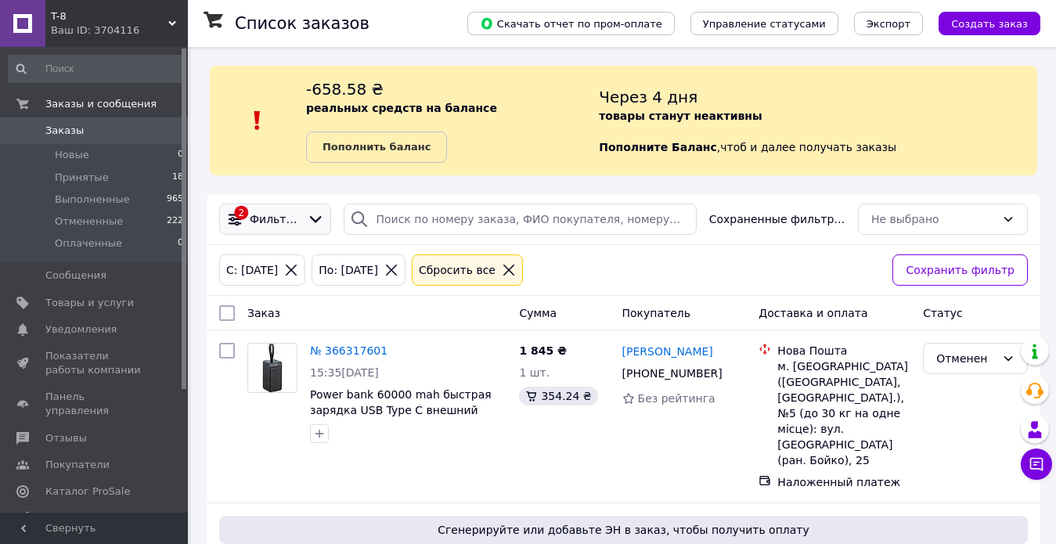
click at [276, 215] on span "Фильтры" at bounding box center [275, 219] width 51 height 16
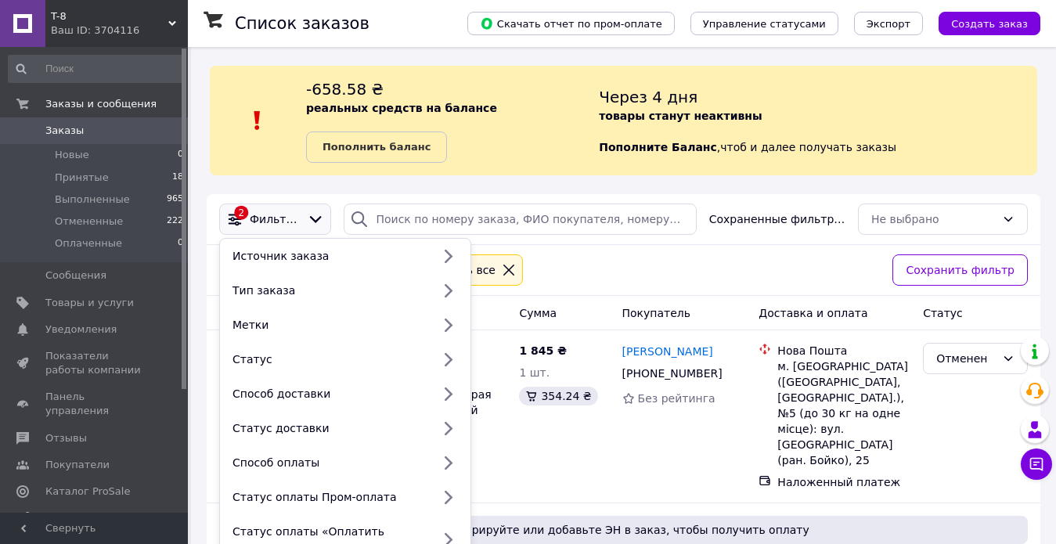
click at [276, 215] on span "Фильтры" at bounding box center [275, 219] width 51 height 16
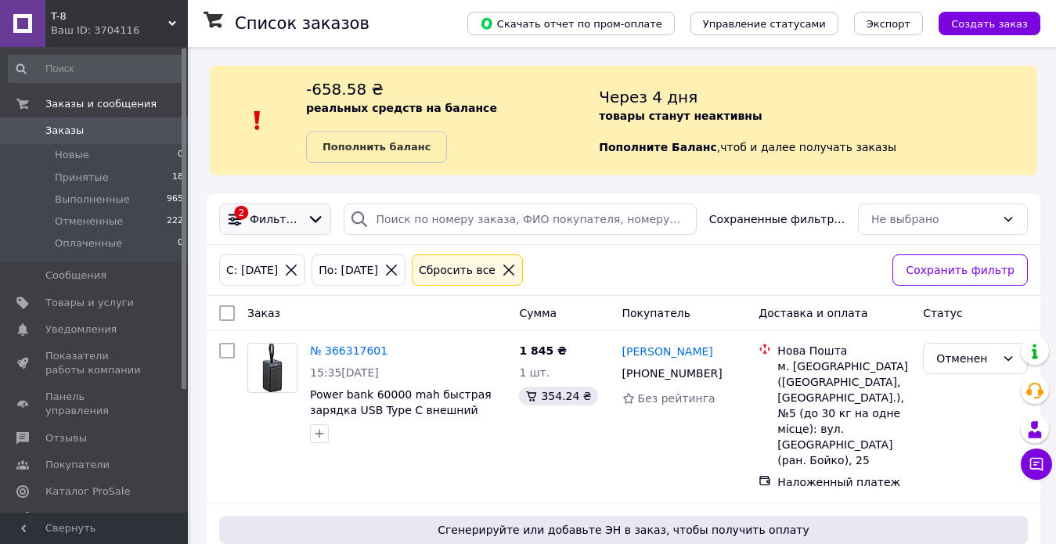
click at [280, 216] on span "Фильтры" at bounding box center [275, 219] width 51 height 16
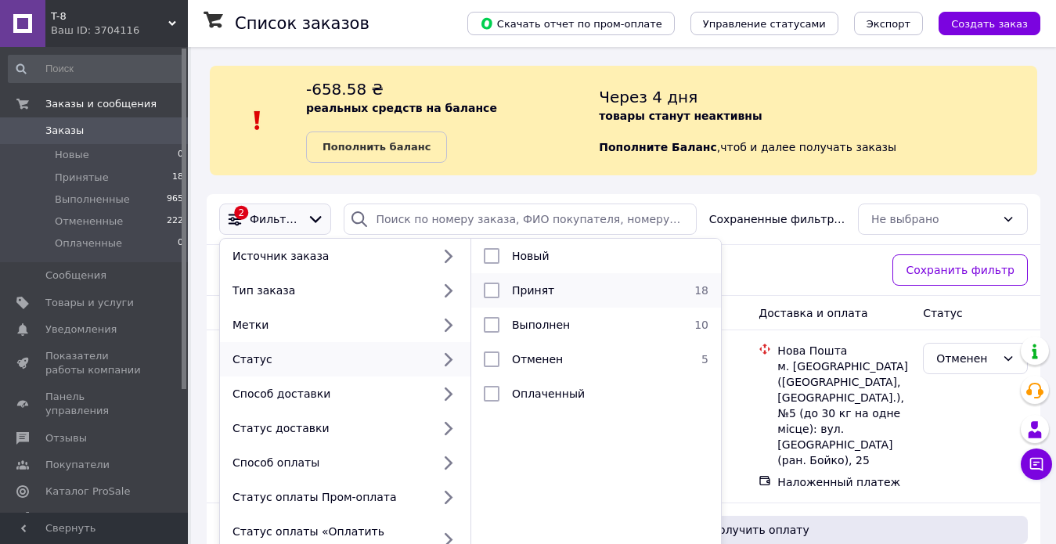
click at [490, 290] on input "checkbox" at bounding box center [492, 290] width 16 height 16
checkbox input "true"
click at [486, 328] on input "checkbox" at bounding box center [492, 325] width 16 height 16
checkbox input "true"
click at [490, 261] on input "checkbox" at bounding box center [492, 256] width 16 height 16
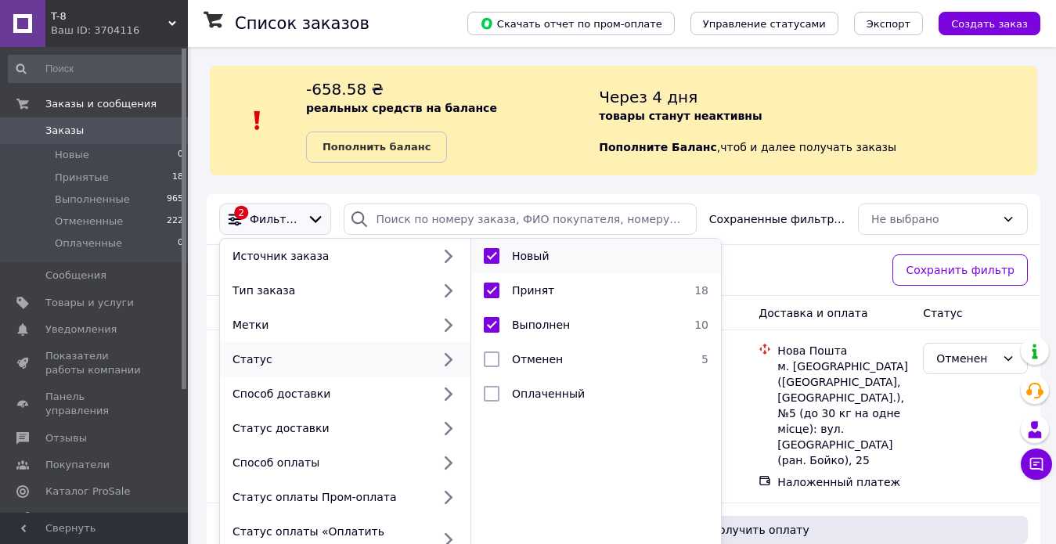
checkbox input "true"
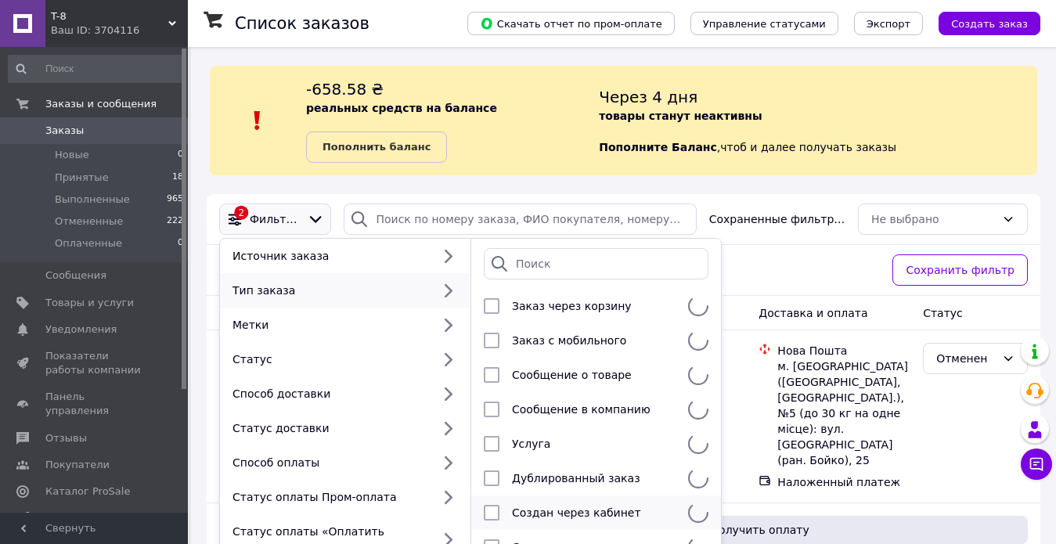
scroll to position [156, 0]
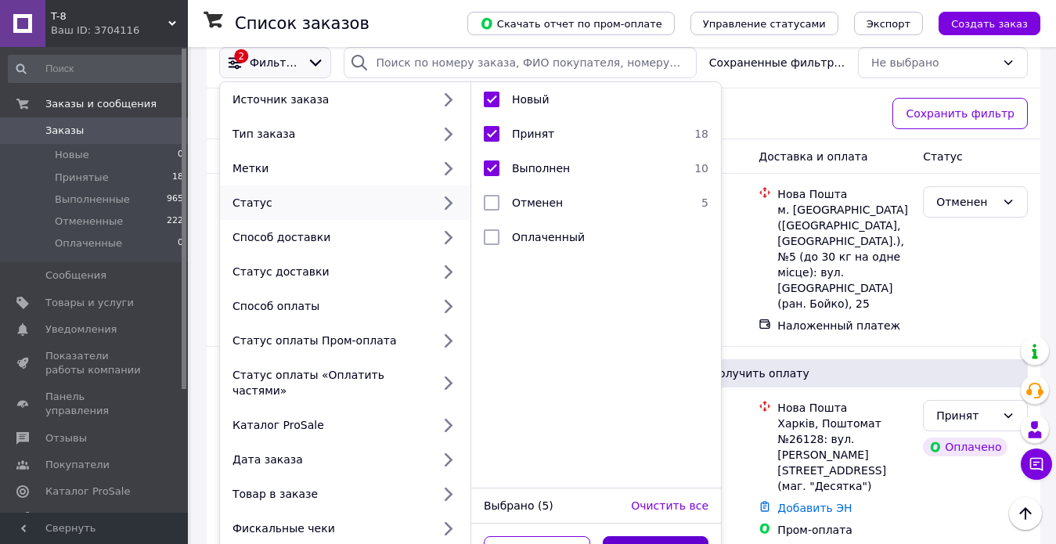
click at [657, 536] on button "Применить" at bounding box center [655, 551] width 106 height 31
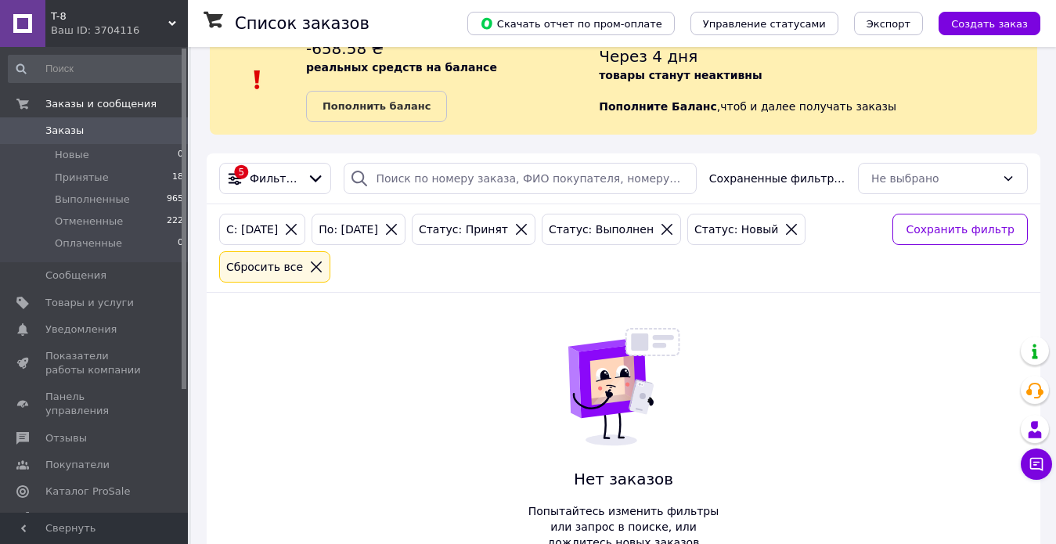
scroll to position [56, 0]
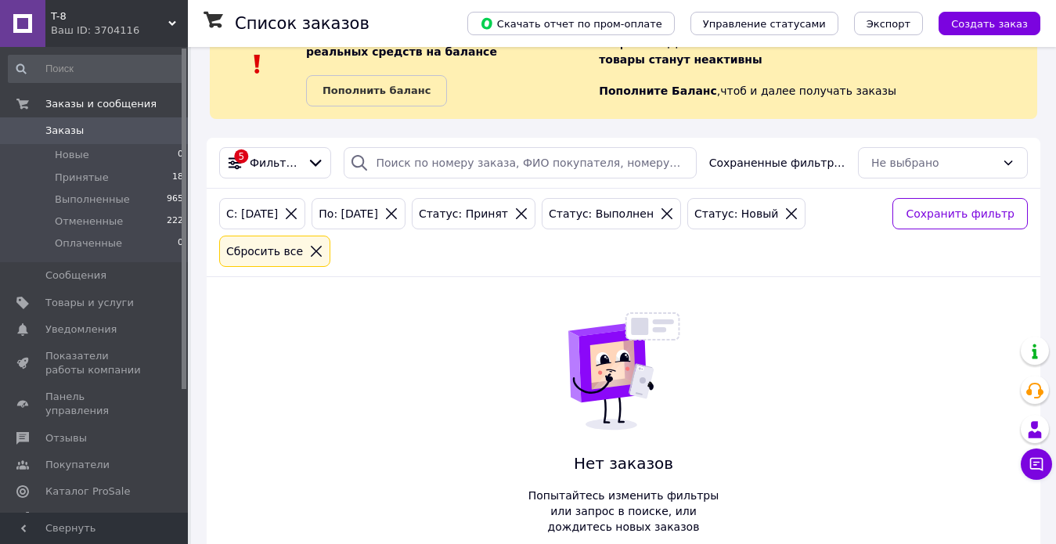
click at [784, 214] on icon at bounding box center [791, 214] width 14 height 14
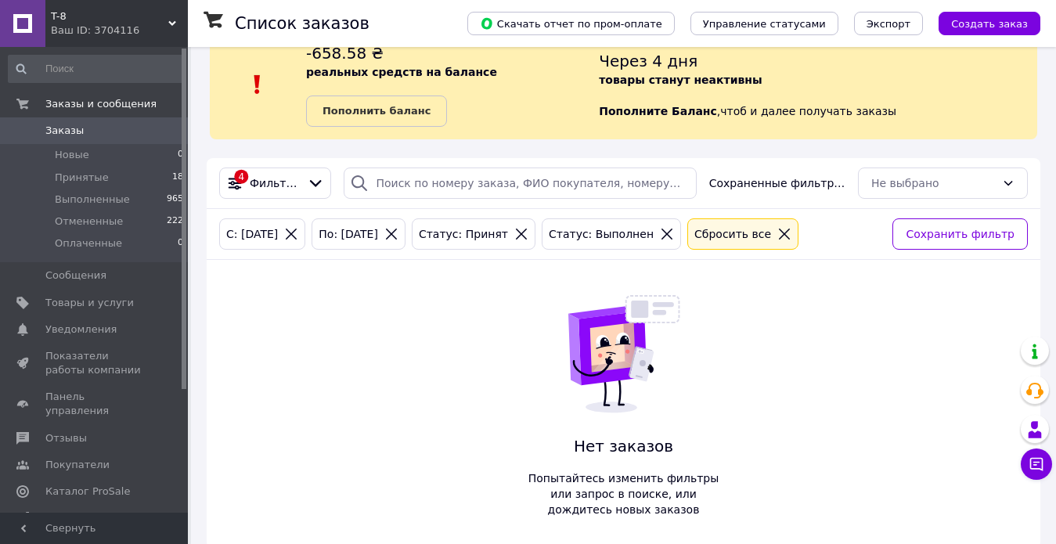
scroll to position [56, 0]
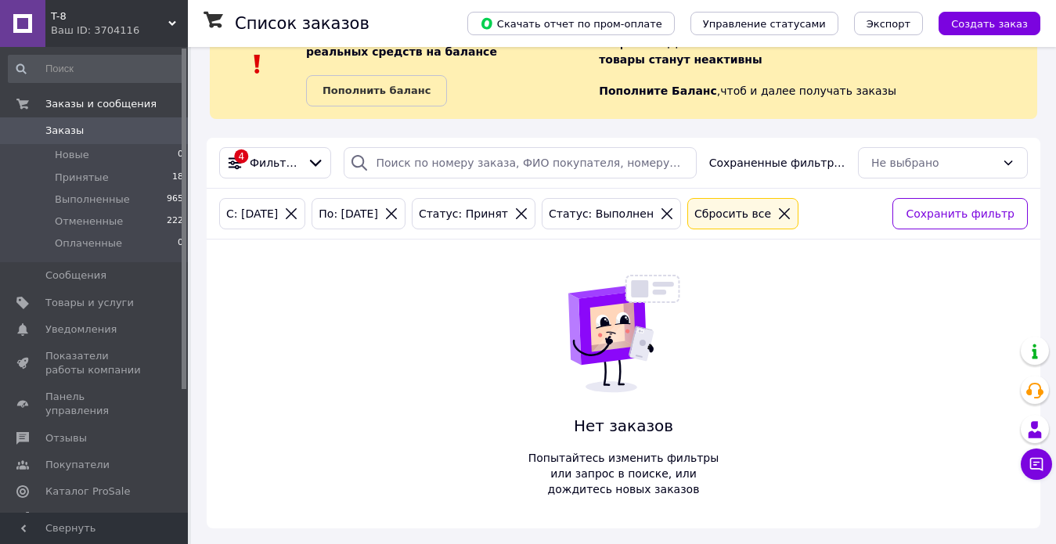
click at [660, 213] on icon at bounding box center [667, 214] width 14 height 14
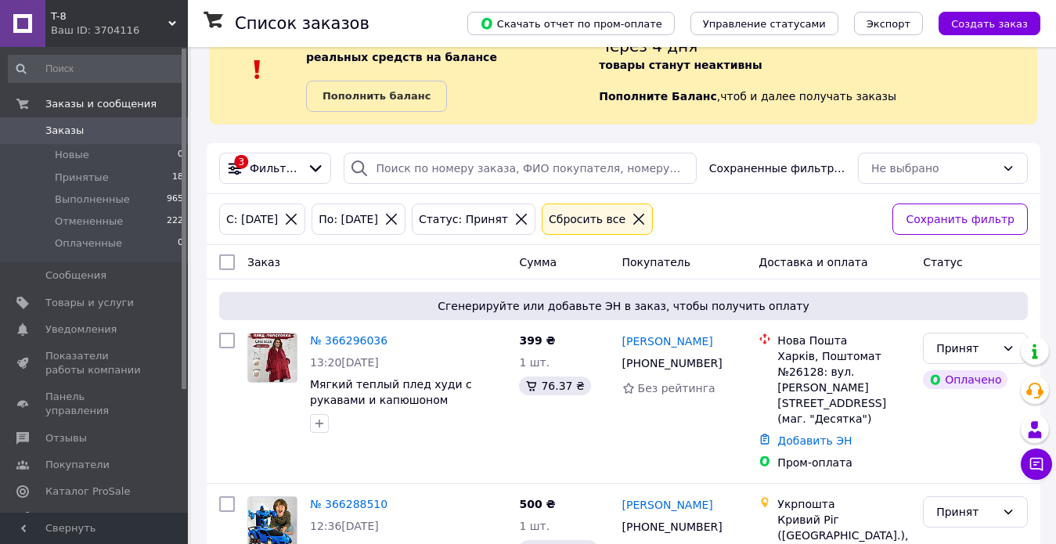
scroll to position [78, 0]
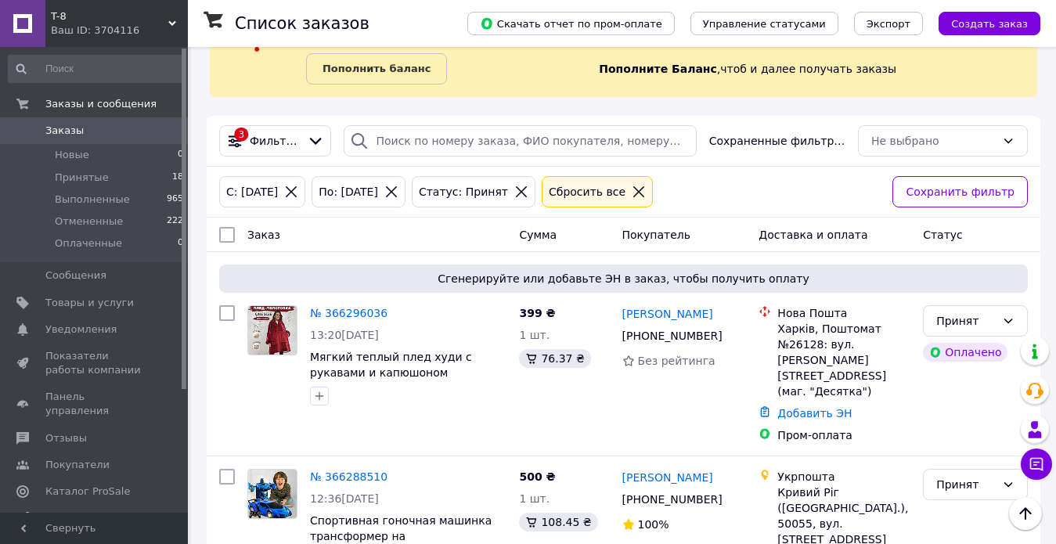
click at [525, 193] on icon at bounding box center [521, 192] width 14 height 14
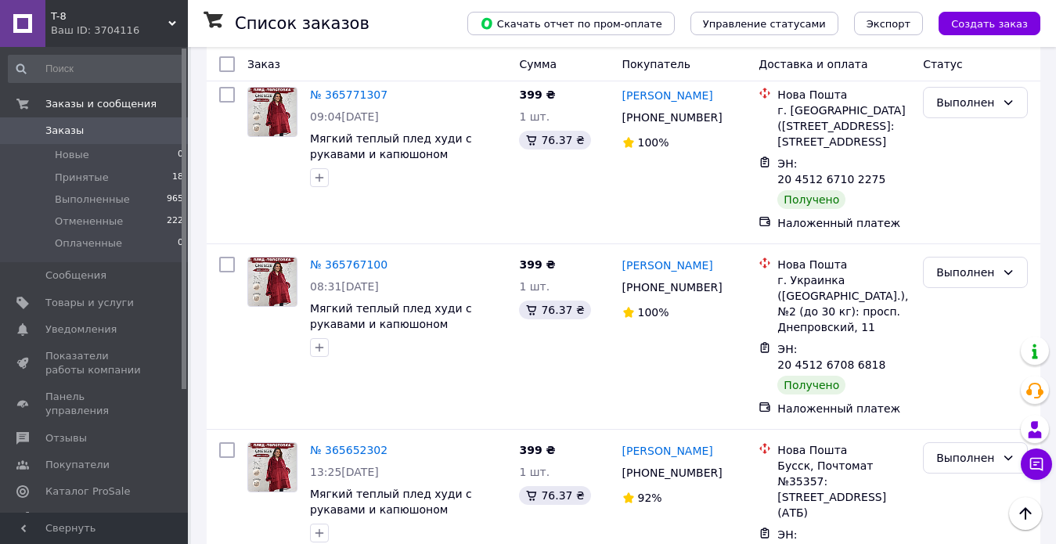
scroll to position [5214, 0]
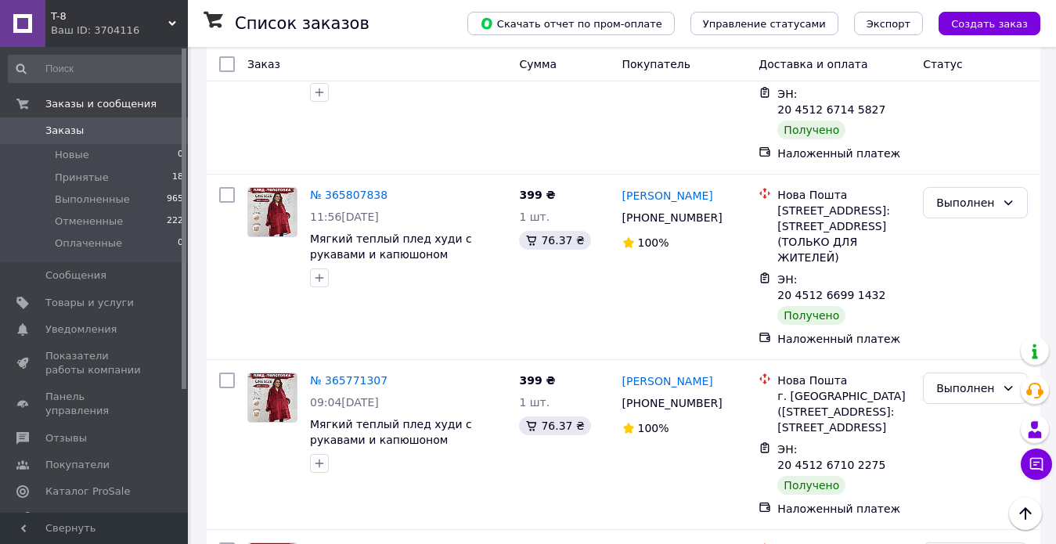
scroll to position [4745, 0]
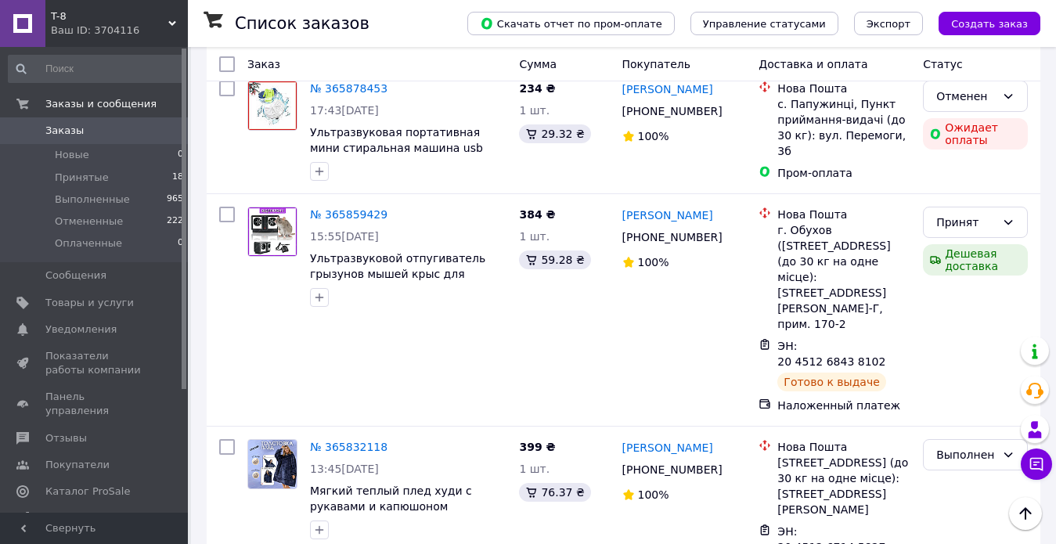
scroll to position [4354, 0]
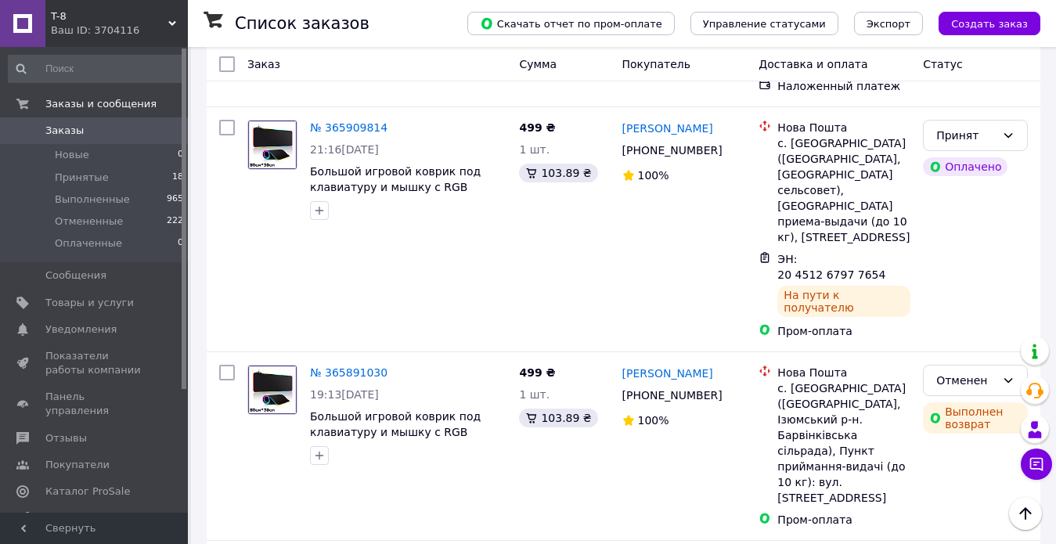
scroll to position [3571, 0]
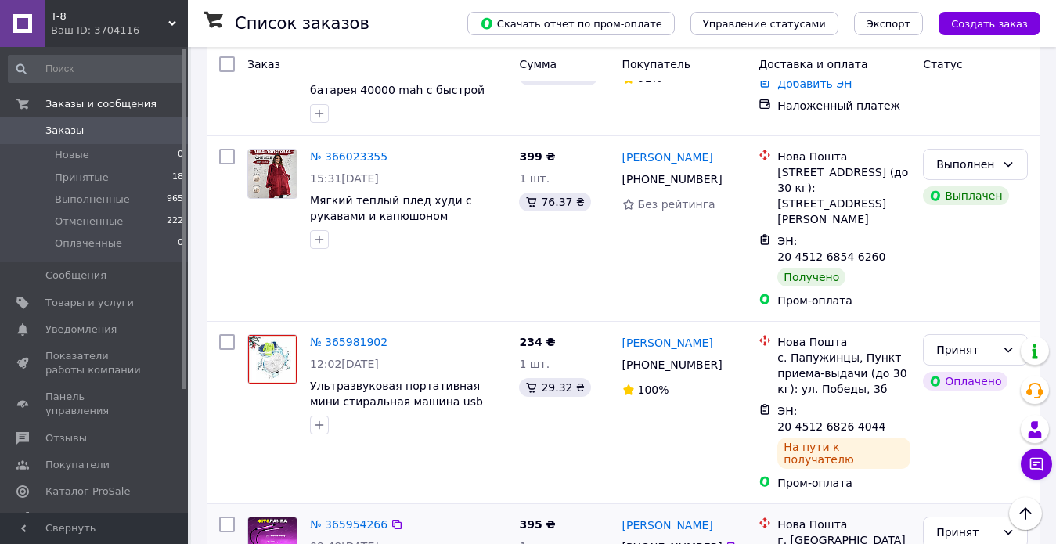
scroll to position [3102, 0]
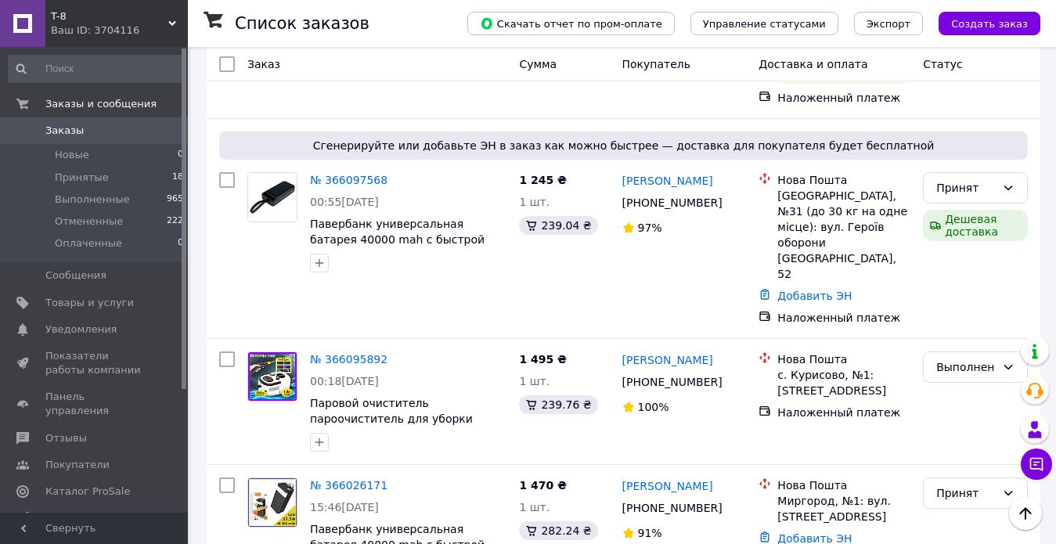
scroll to position [2632, 0]
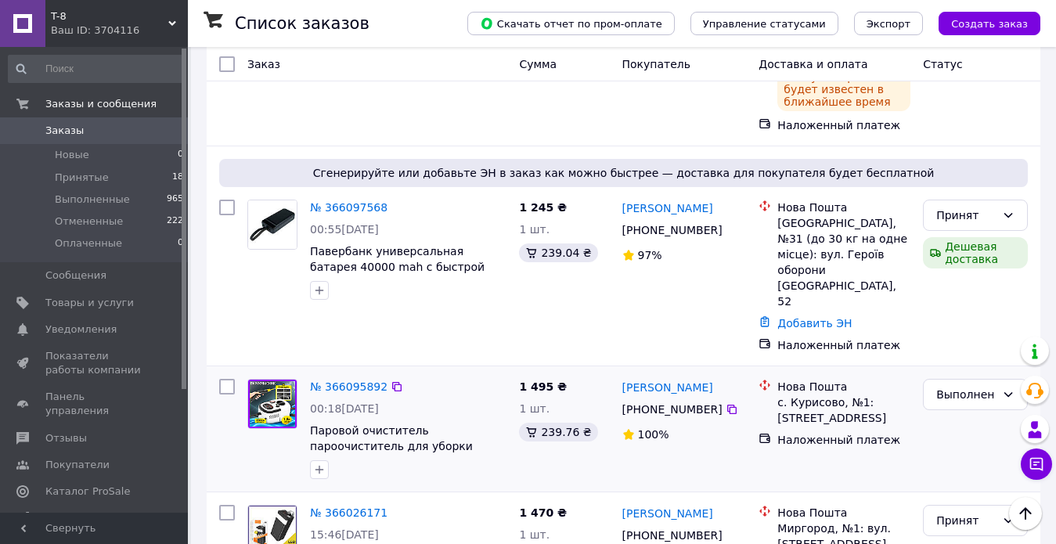
click at [624, 372] on div "[PERSON_NAME] [PHONE_NUMBER]%" at bounding box center [684, 428] width 137 height 113
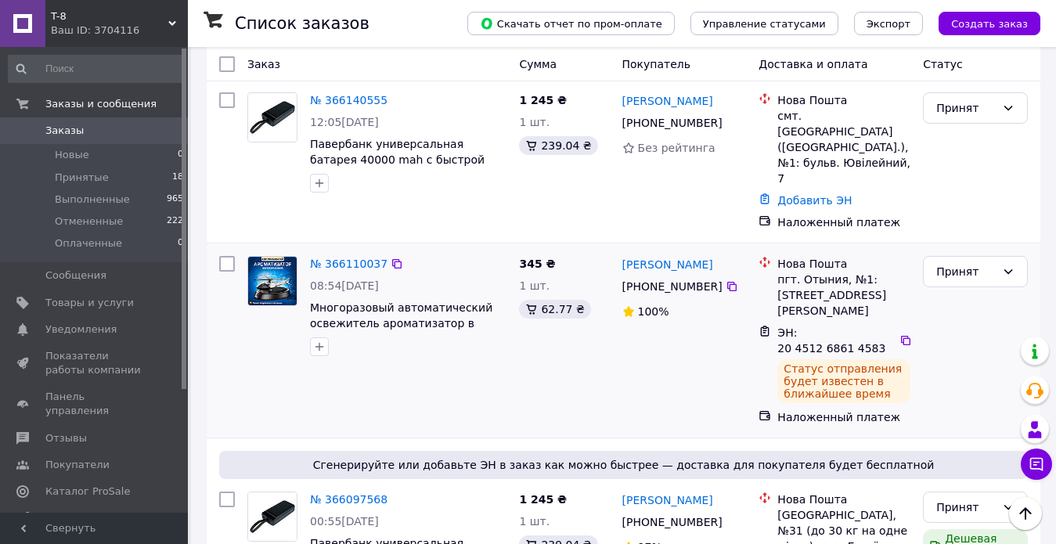
scroll to position [2319, 0]
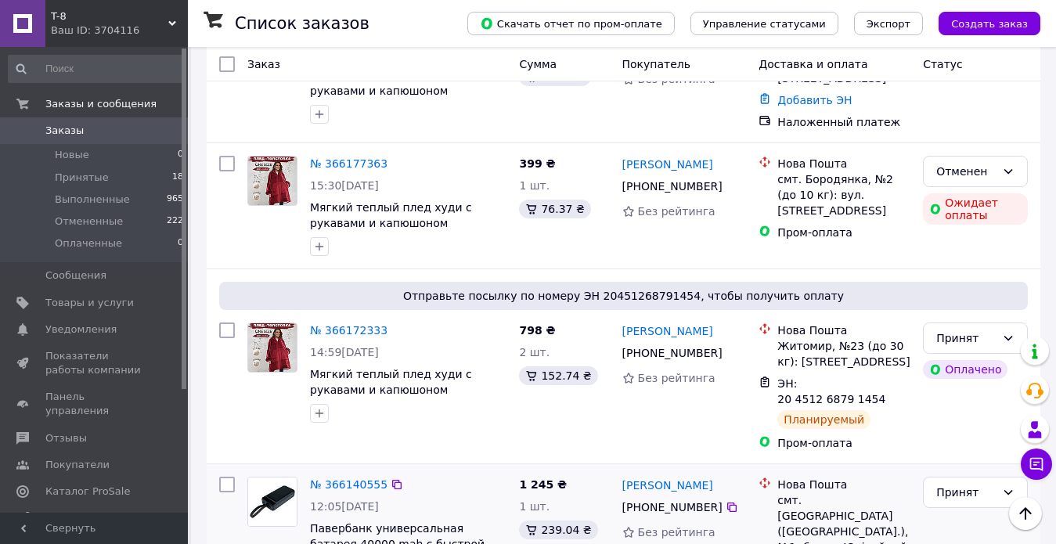
scroll to position [1928, 0]
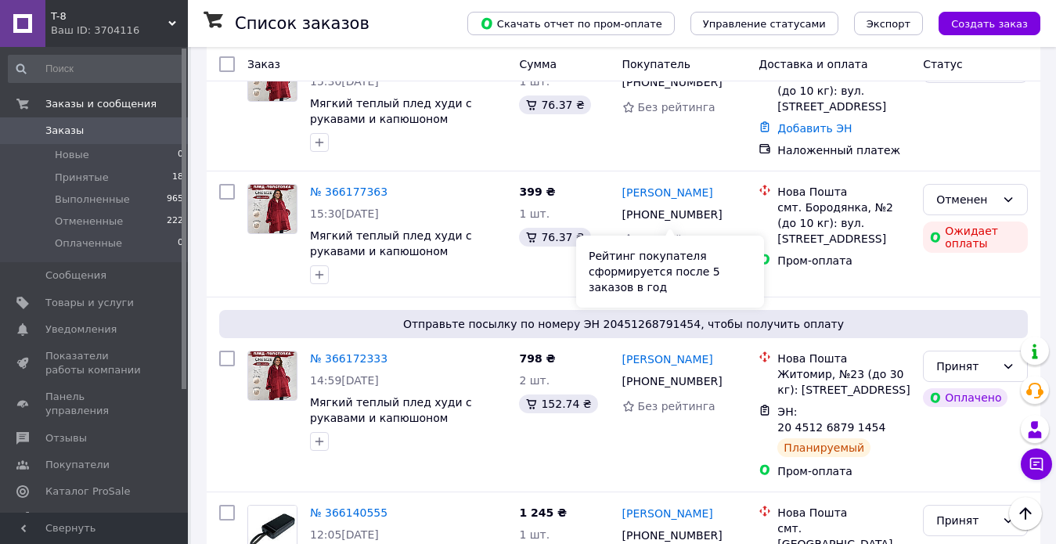
click at [627, 271] on div "Рейтинг покупателя сформируется после 5 заказов в год" at bounding box center [670, 272] width 188 height 72
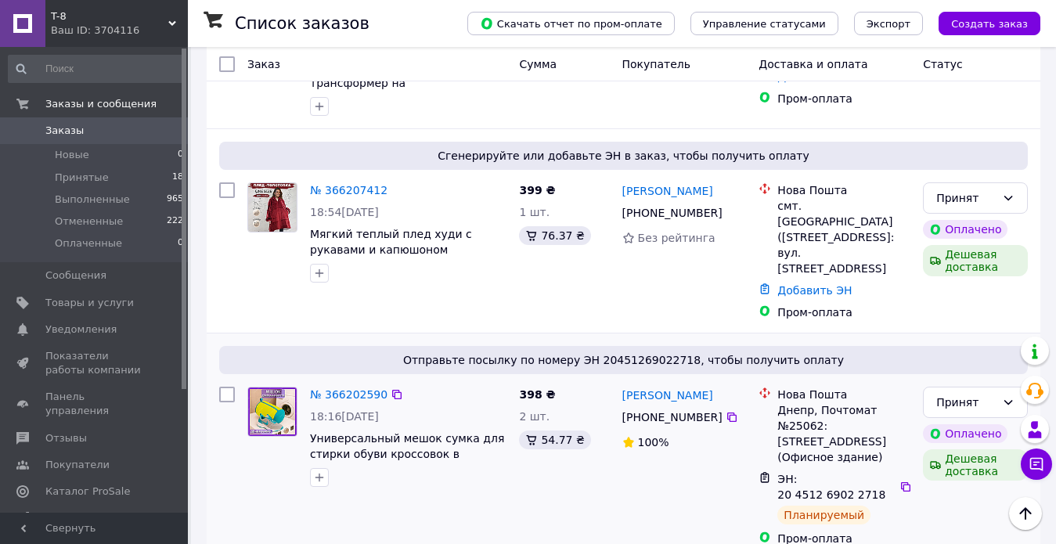
scroll to position [1380, 0]
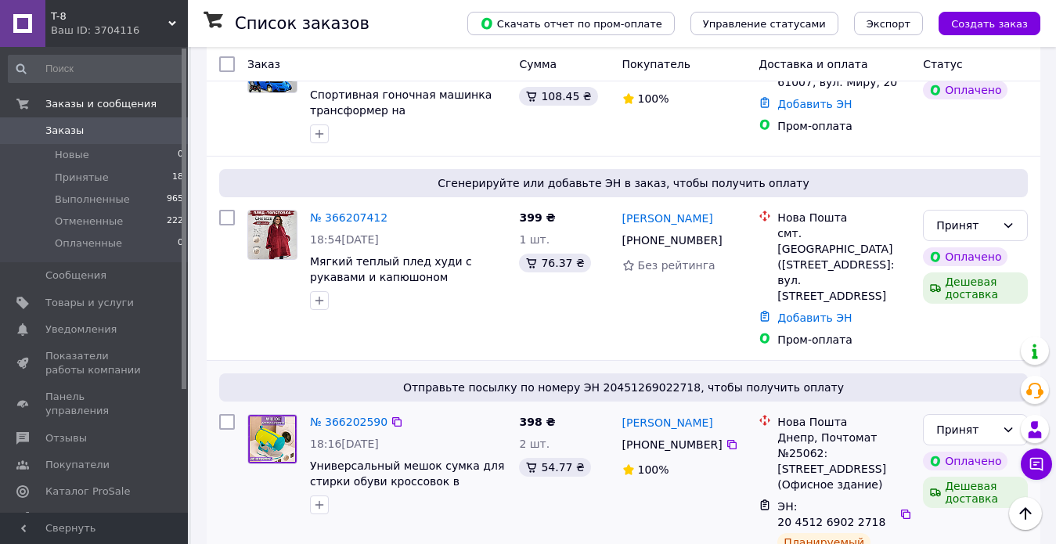
click at [582, 361] on div "Отправьте посылку по номеру ЭН 20451269022718, чтобы получить оплату № 36620259…" at bounding box center [623, 473] width 833 height 225
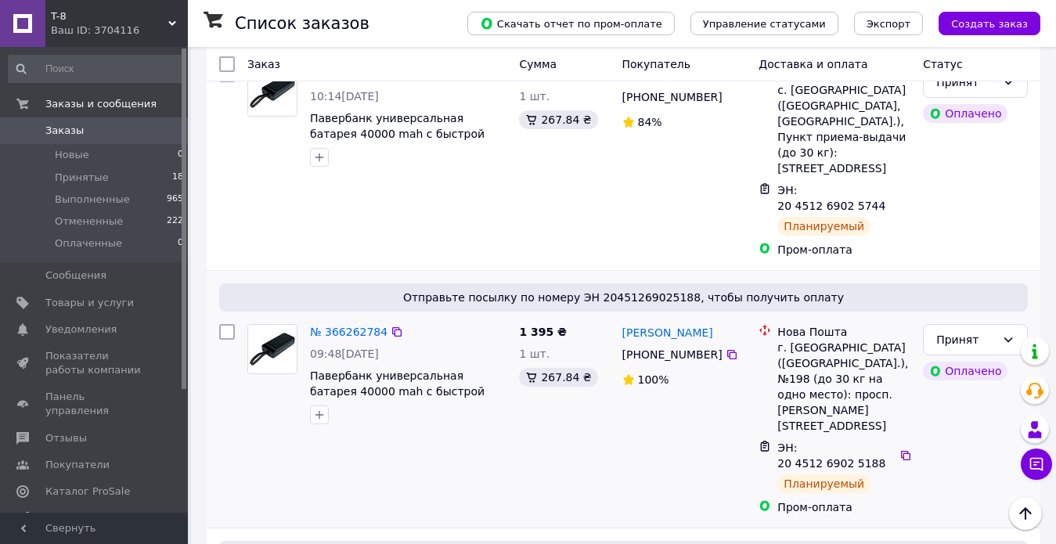
scroll to position [833, 0]
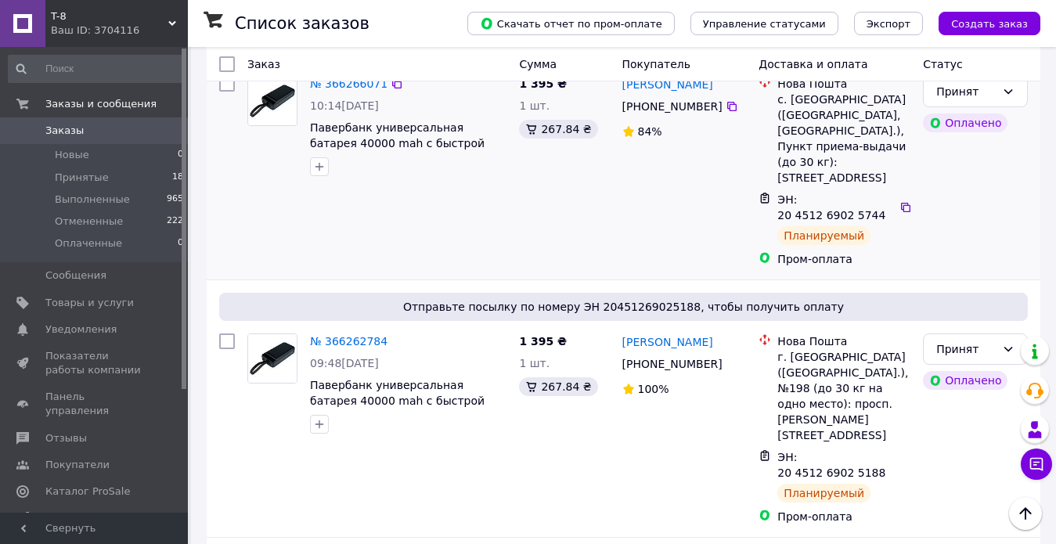
click at [588, 171] on div "1 395 ₴ 1 шт. 267.84 ₴" at bounding box center [563, 171] width 102 height 203
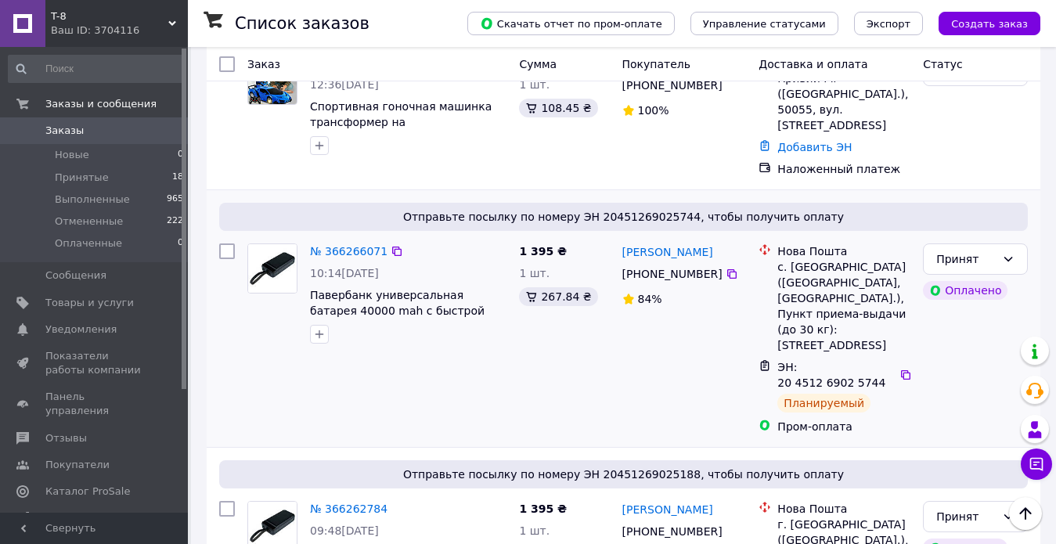
scroll to position [520, 0]
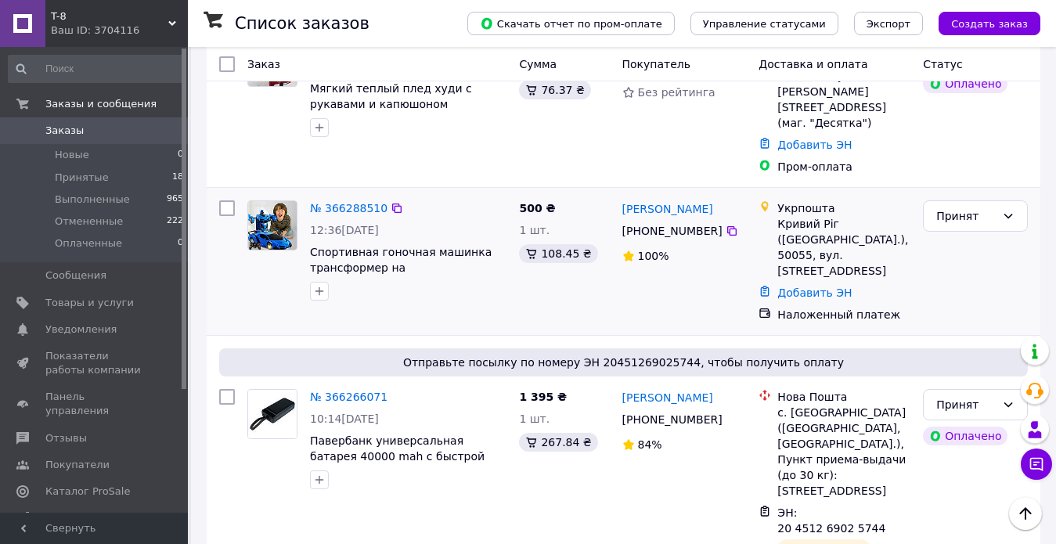
click at [664, 274] on div "[PERSON_NAME] [PHONE_NUMBER]%" at bounding box center [684, 261] width 137 height 135
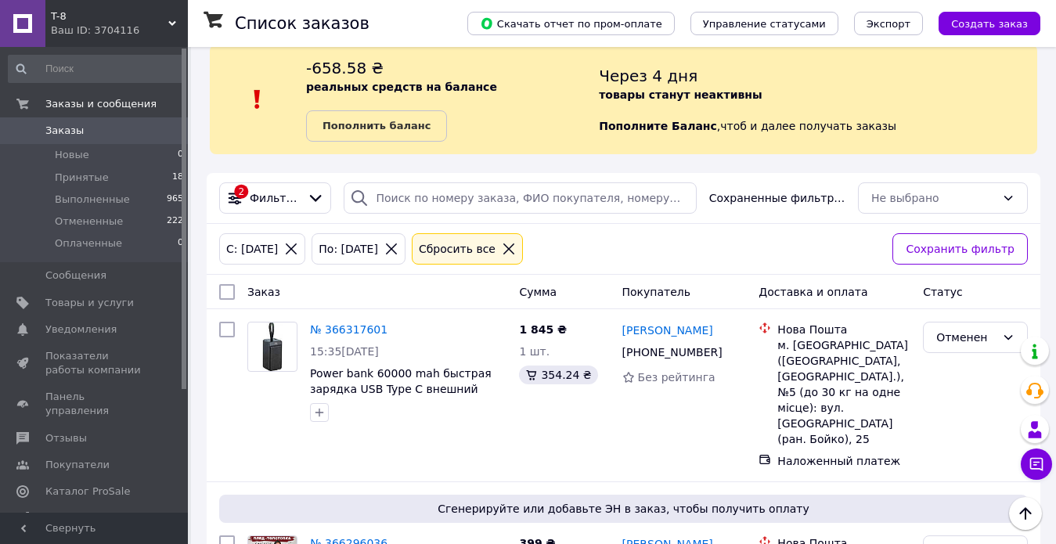
scroll to position [0, 0]
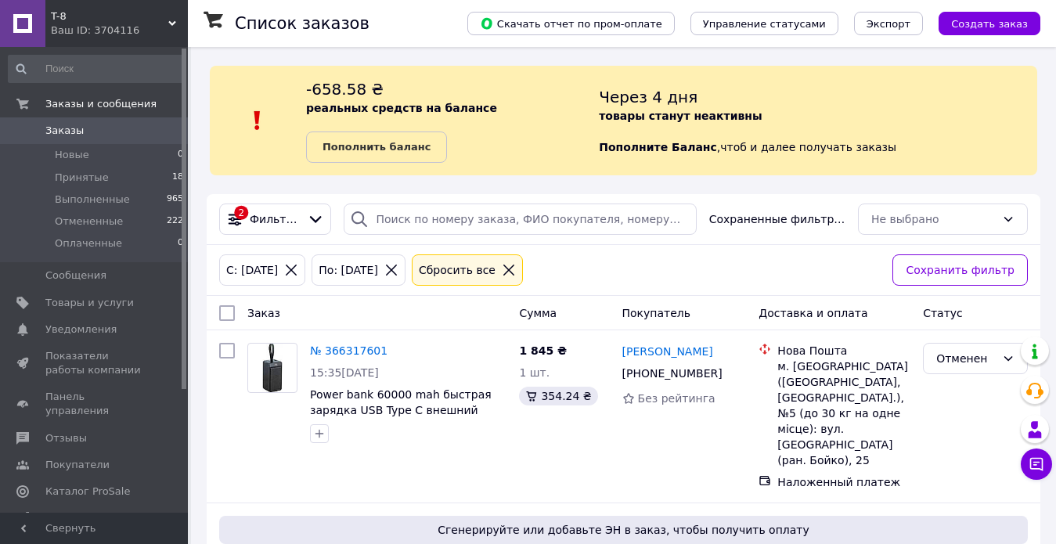
click at [100, 125] on span "Заказы" at bounding box center [94, 131] width 99 height 14
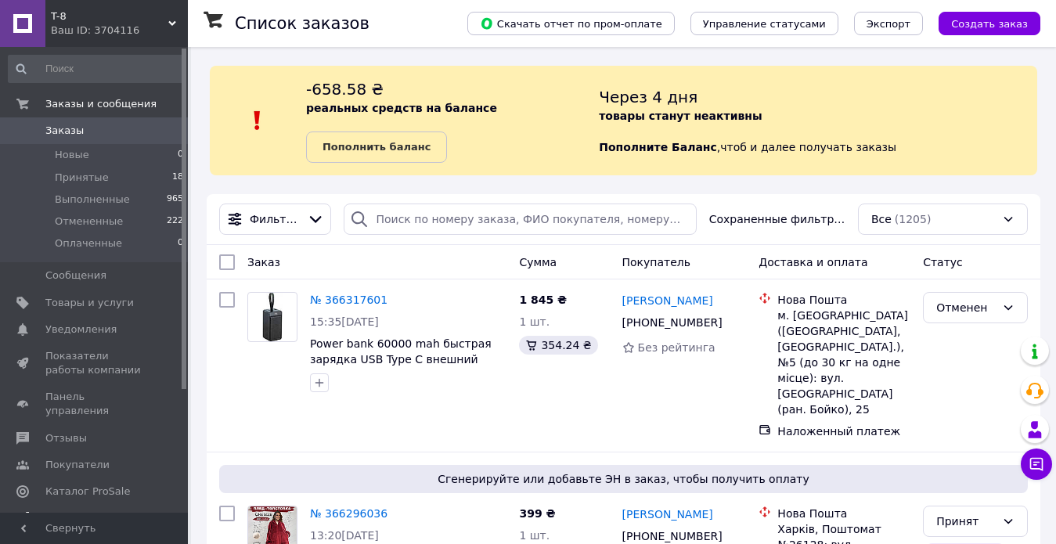
click at [92, 511] on span "Аналитика" at bounding box center [74, 518] width 58 height 14
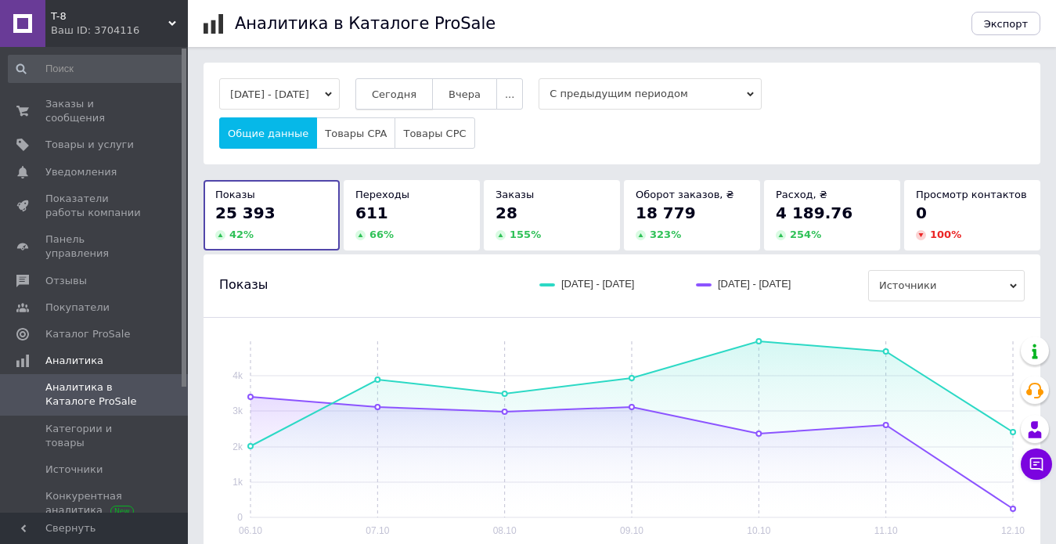
click at [409, 96] on span "Сегодня" at bounding box center [394, 94] width 45 height 12
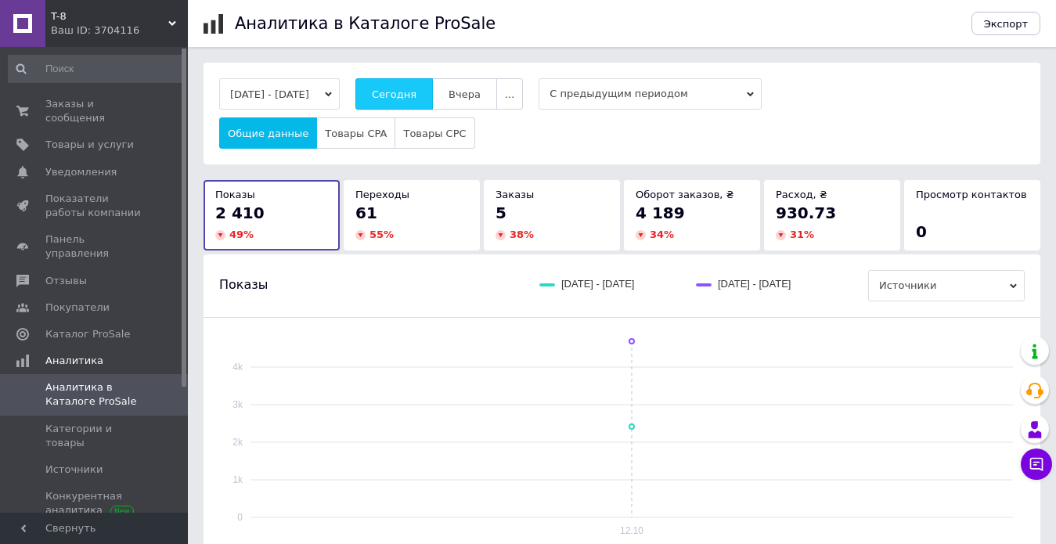
click at [412, 93] on span "Сегодня" at bounding box center [394, 94] width 45 height 12
click at [416, 99] on span "Сегодня" at bounding box center [394, 94] width 45 height 12
click at [58, 192] on span "Показатели работы компании" at bounding box center [94, 206] width 99 height 28
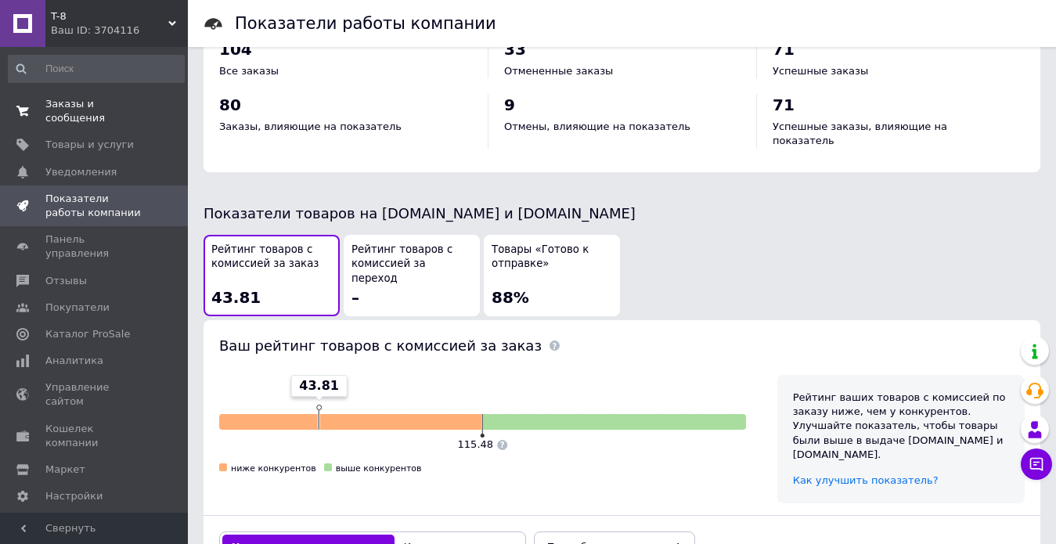
scroll to position [622, 0]
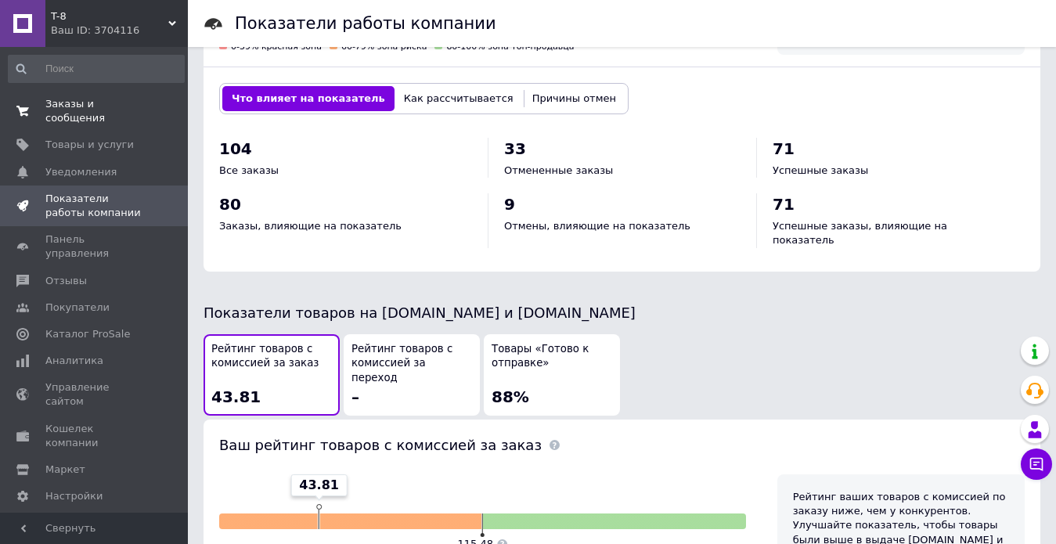
click at [89, 102] on span "Заказы и сообщения" at bounding box center [94, 111] width 99 height 28
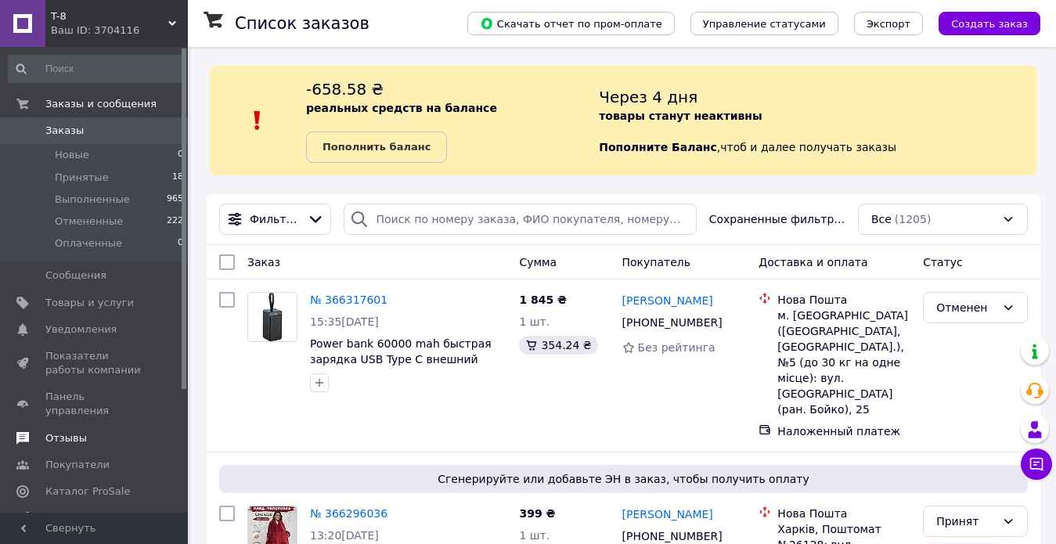
click at [85, 431] on span "Отзывы" at bounding box center [94, 438] width 99 height 14
